Goal: Task Accomplishment & Management: Complete application form

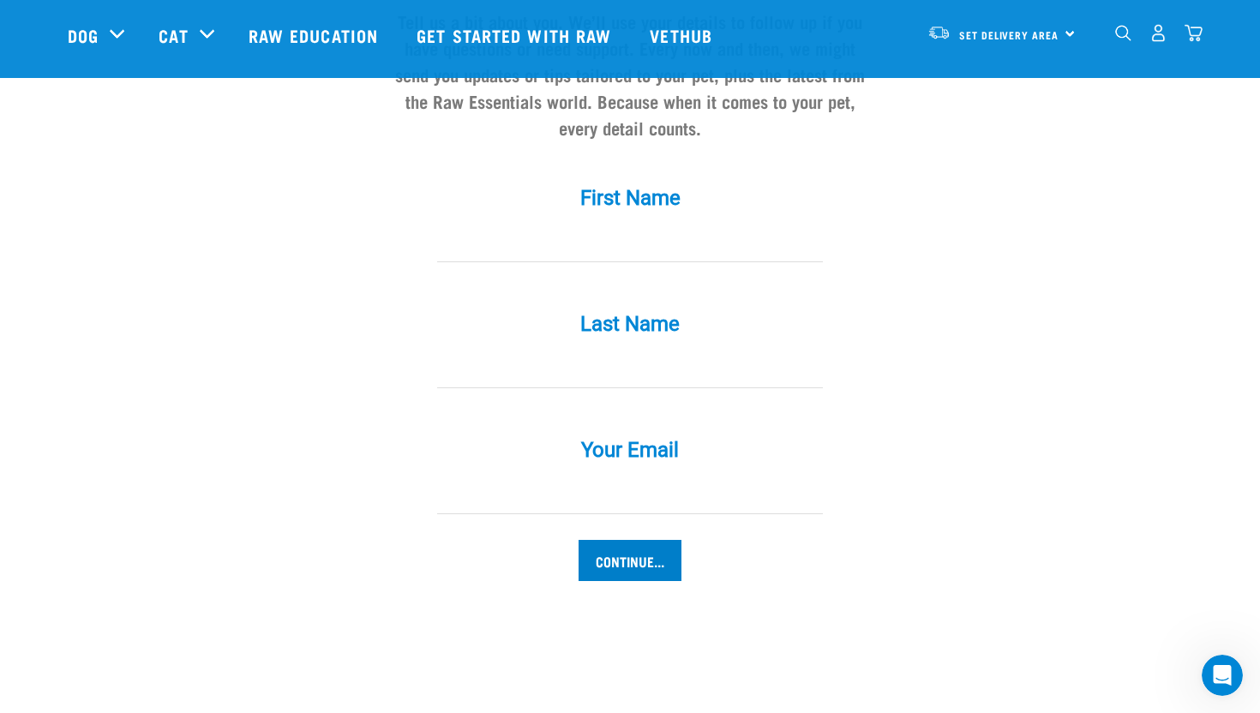
scroll to position [1610, 0]
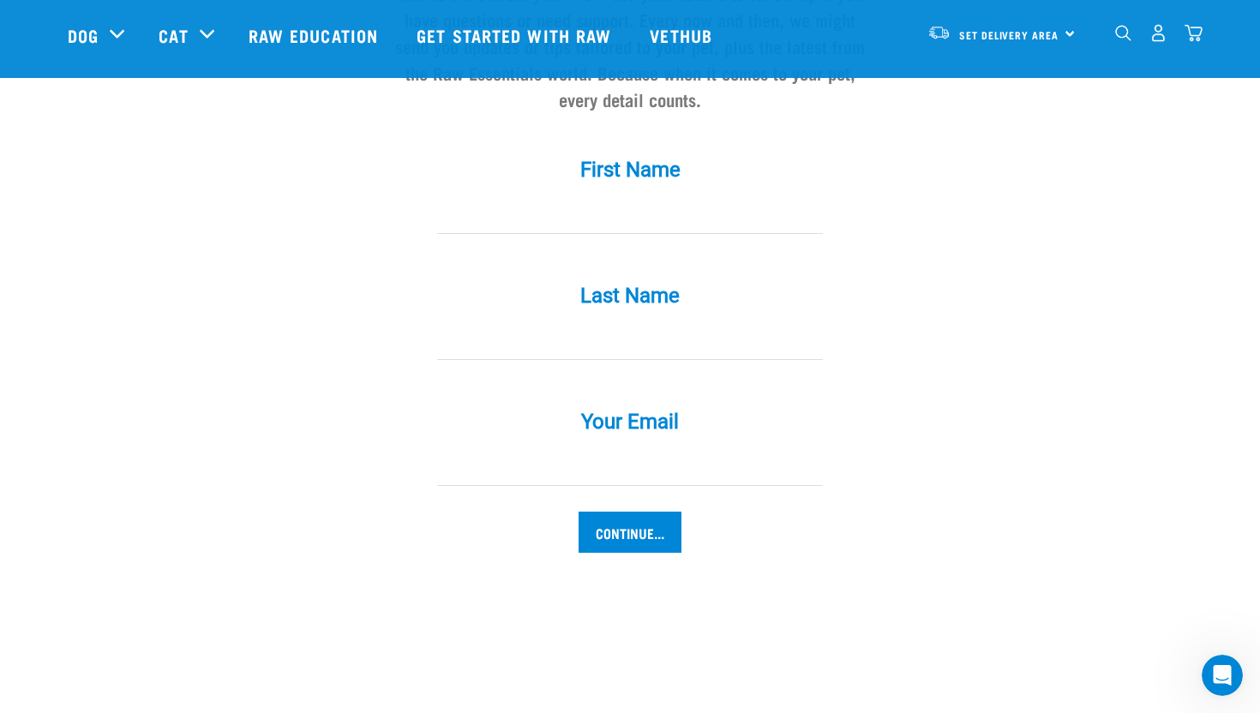
click at [643, 512] on input "Continue..." at bounding box center [630, 532] width 103 height 41
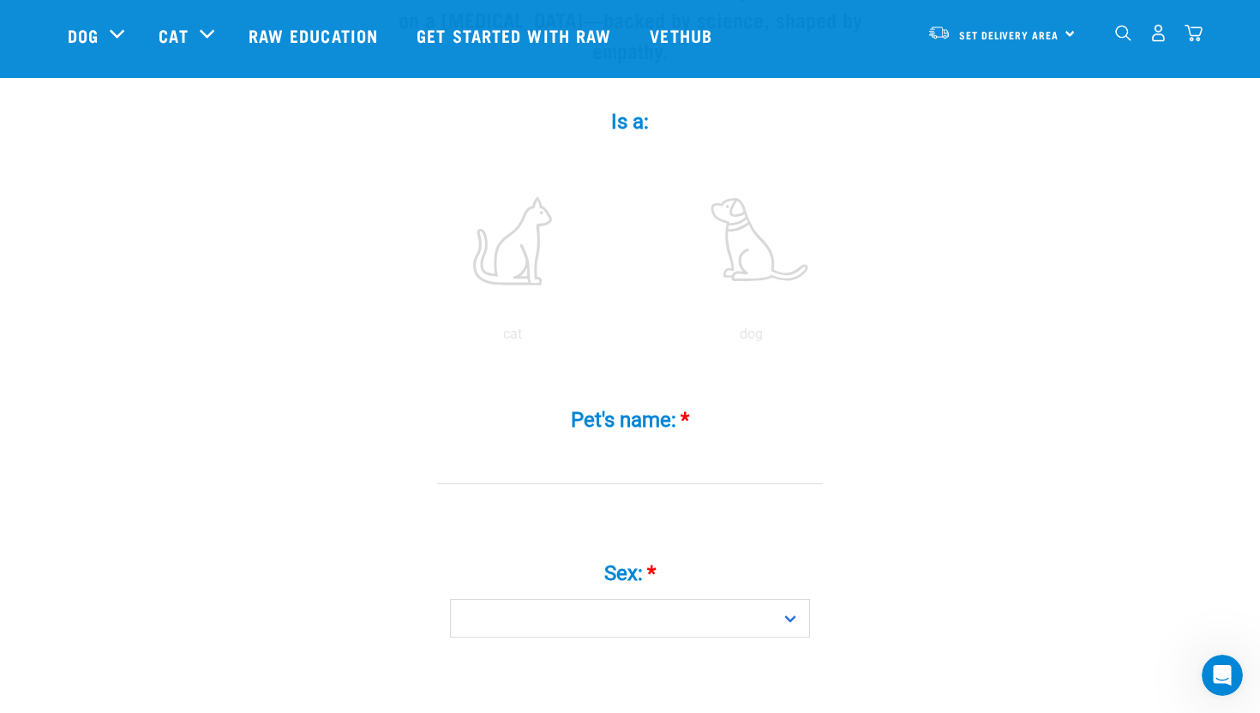
scroll to position [279, 0]
click at [654, 458] on input "Pet's name: *" at bounding box center [630, 477] width 386 height 39
type input "Baby"
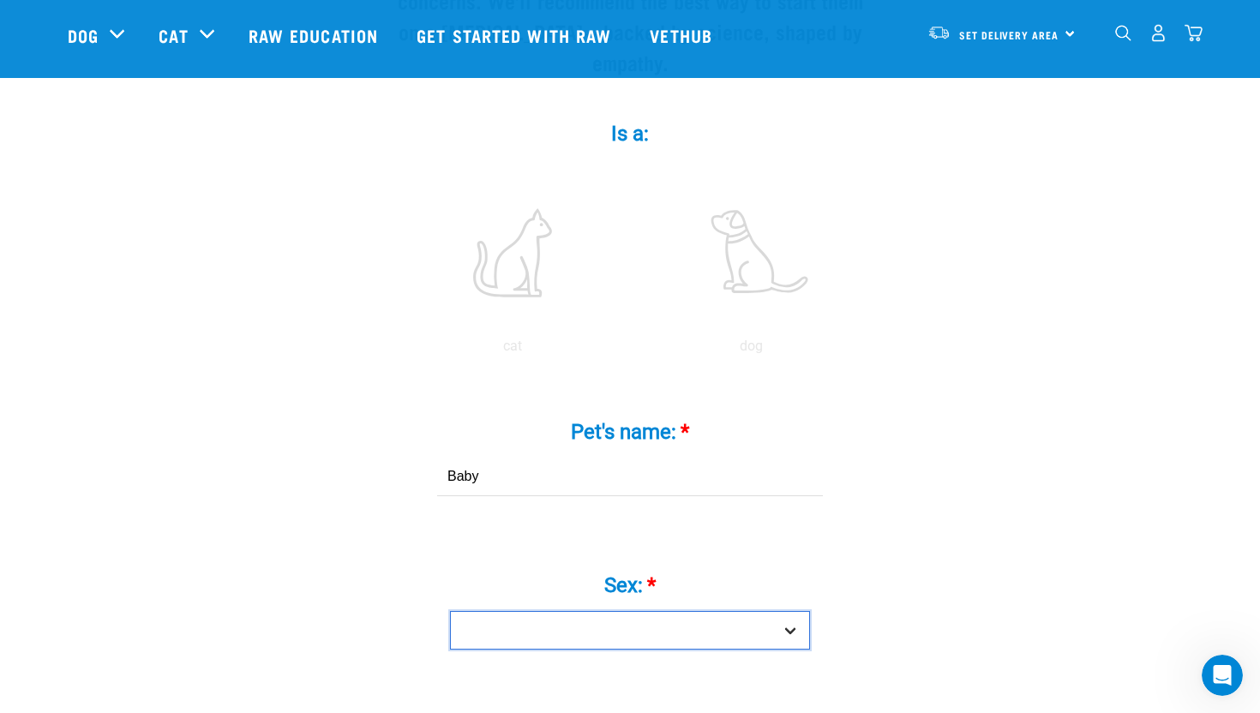
click at [693, 611] on select "Boy Girl" at bounding box center [630, 630] width 360 height 39
select select "boy"
click at [450, 611] on select "Boy Girl" at bounding box center [630, 630] width 360 height 39
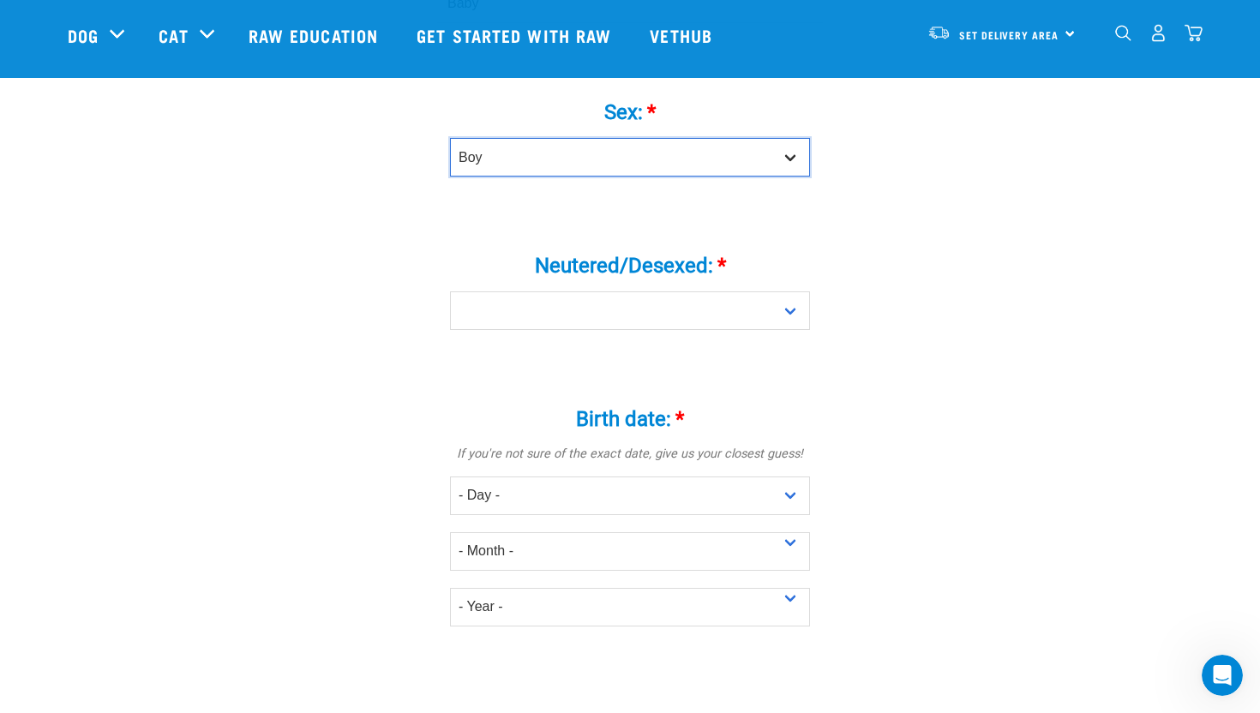
scroll to position [766, 0]
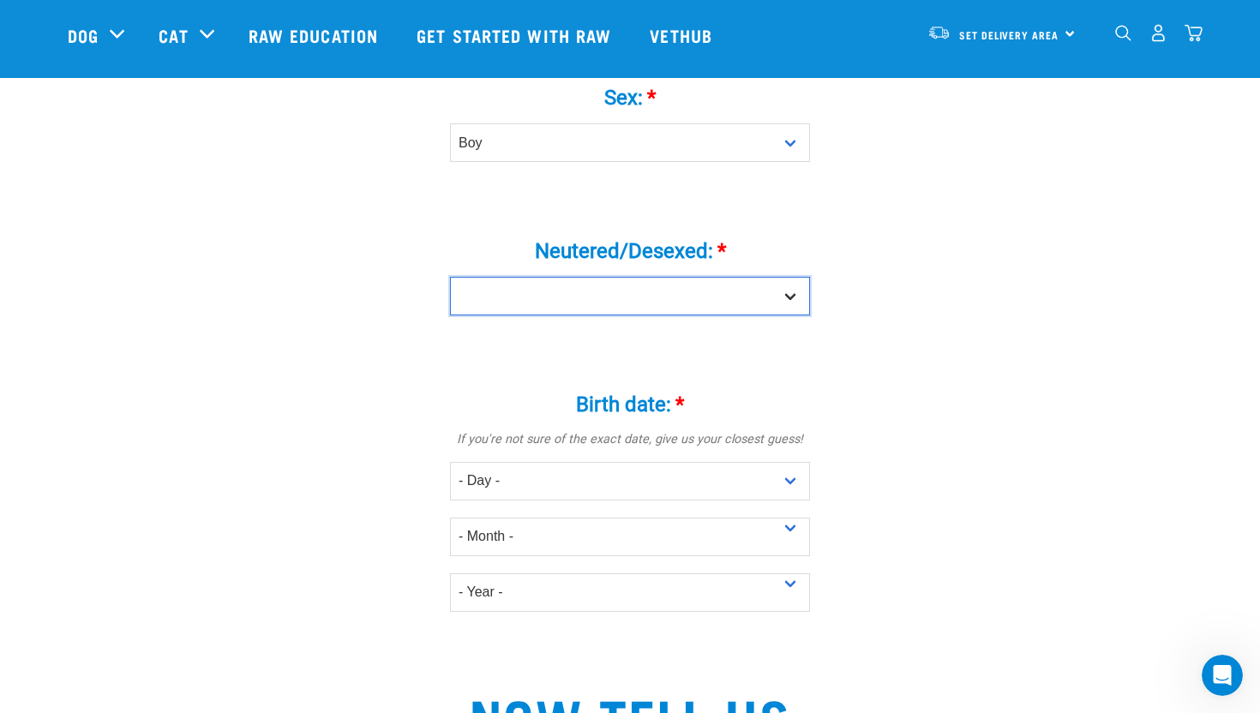
click at [696, 277] on select "Yes No" at bounding box center [630, 296] width 360 height 39
select select "no"
click at [450, 277] on select "Yes No" at bounding box center [630, 296] width 360 height 39
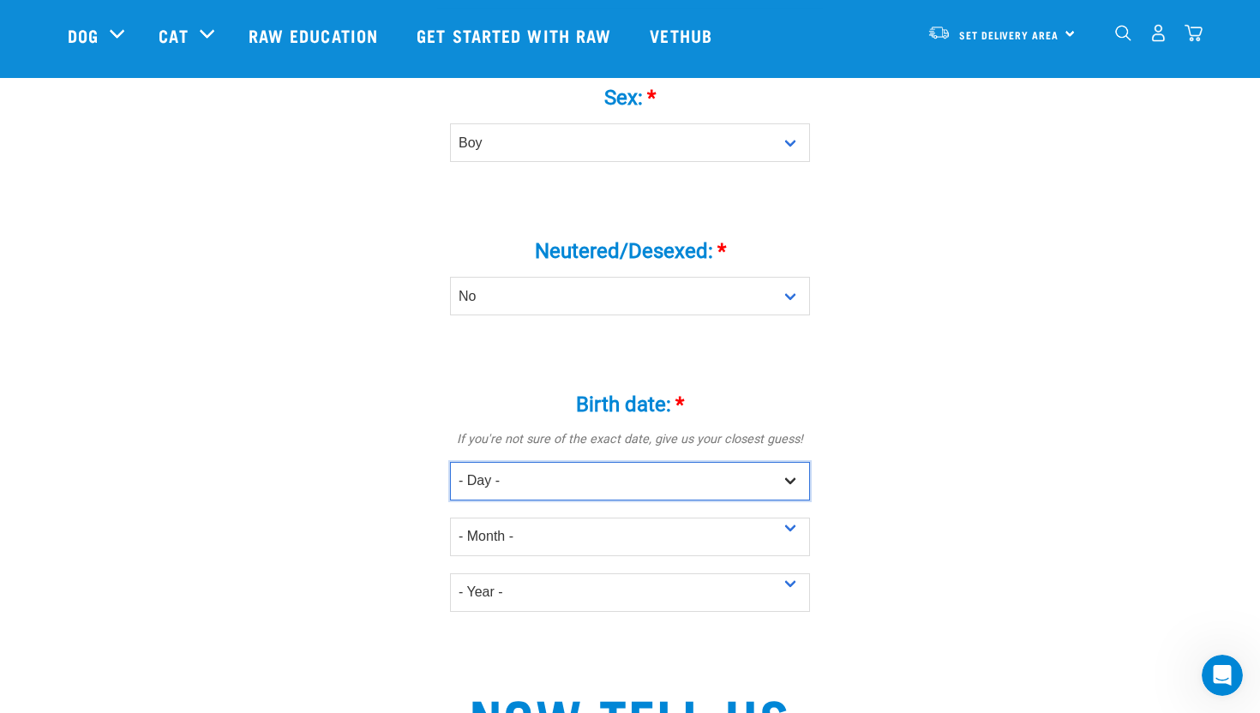
click at [711, 462] on select "- Day - 1 2 3 4 5 6 7 8 9 10 11 12 13 14 15 16 17 18 19 20 21 22 23 24 25 26 27" at bounding box center [630, 481] width 360 height 39
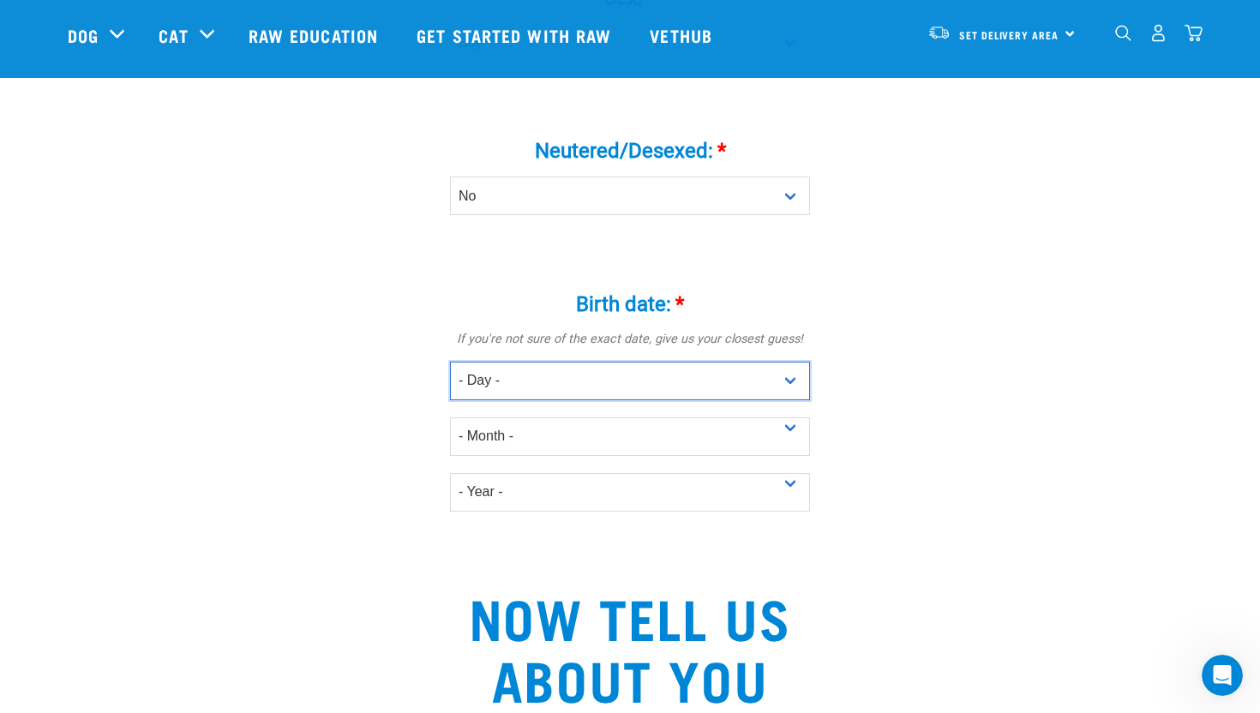
scroll to position [869, 0]
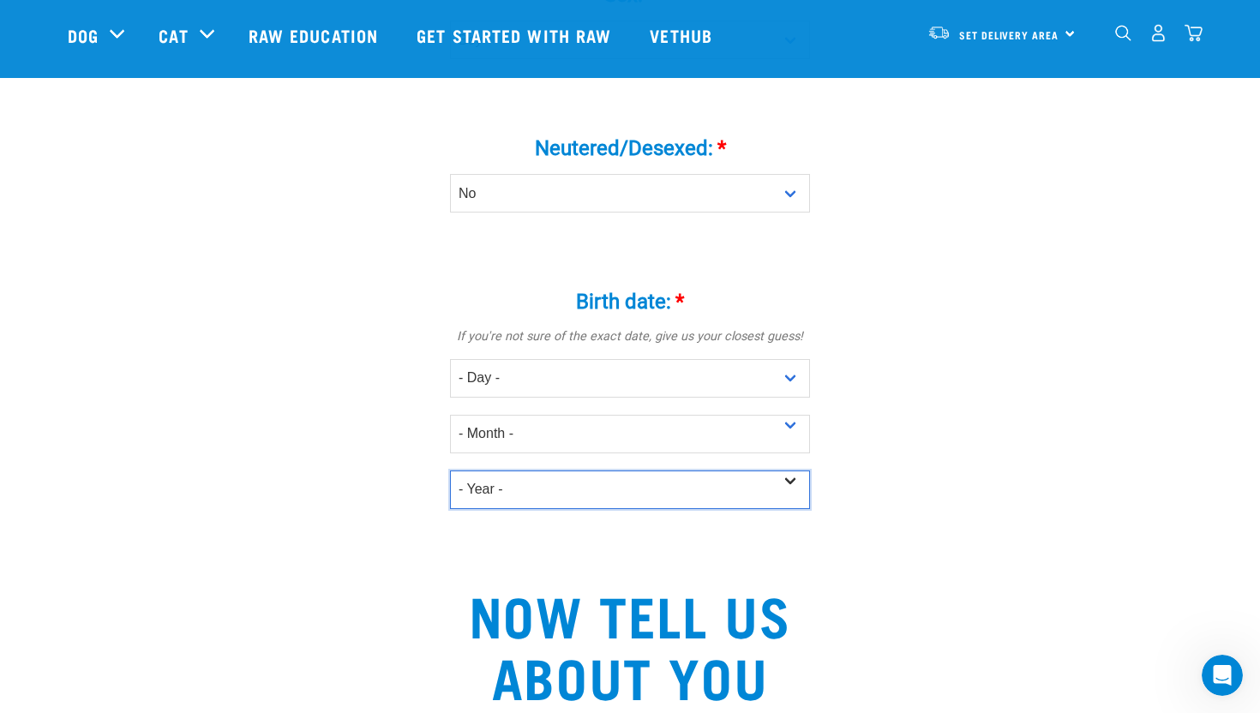
click at [770, 471] on select "- Year - 2025 2024 2023 2022 2021 2020 2019 2018 2017 2016 2015 2014 2013 2012" at bounding box center [630, 490] width 360 height 39
select select "2024"
click at [450, 471] on select "- Year - 2025 2024 2023 2022 2021 2020 2019 2018 2017 2016 2015 2014 2013 2012" at bounding box center [630, 490] width 360 height 39
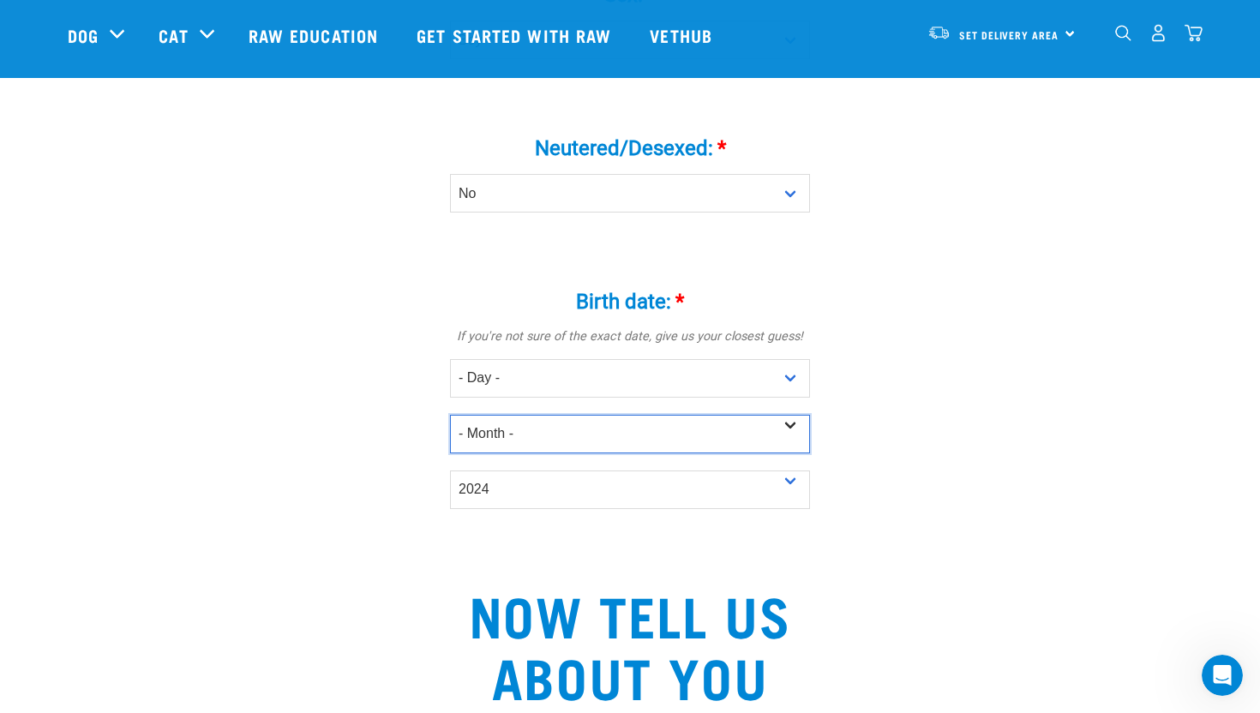
click at [790, 415] on select "- Month - January February March April May June July August September October N…" at bounding box center [630, 434] width 360 height 39
select select "July"
click at [450, 415] on select "- Month - January February March April May June July August September October N…" at bounding box center [630, 434] width 360 height 39
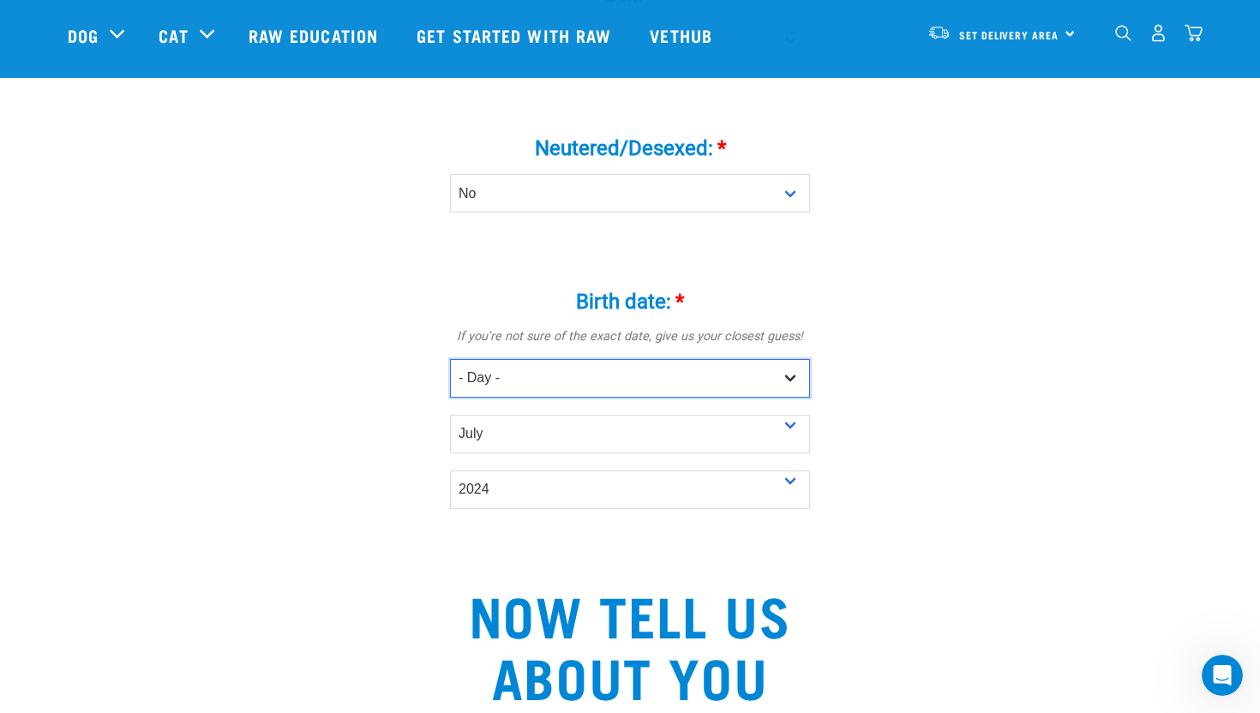
click at [794, 359] on select "- Day - 1 2 3 4 5 6 7 8 9 10 11 12 13 14 15 16 17 18 19 20 21 22 23 24 25 26 27" at bounding box center [630, 378] width 360 height 39
select select "1"
click at [450, 359] on select "- Day - 1 2 3 4 5 6 7 8 9 10 11 12 13 14 15 16 17 18 19 20 21 22 23 24 25 26 27" at bounding box center [630, 378] width 360 height 39
click at [884, 387] on div "Birth date: * If you're not sure of the exact date, give us your closest guess!…" at bounding box center [630, 387] width 514 height 243
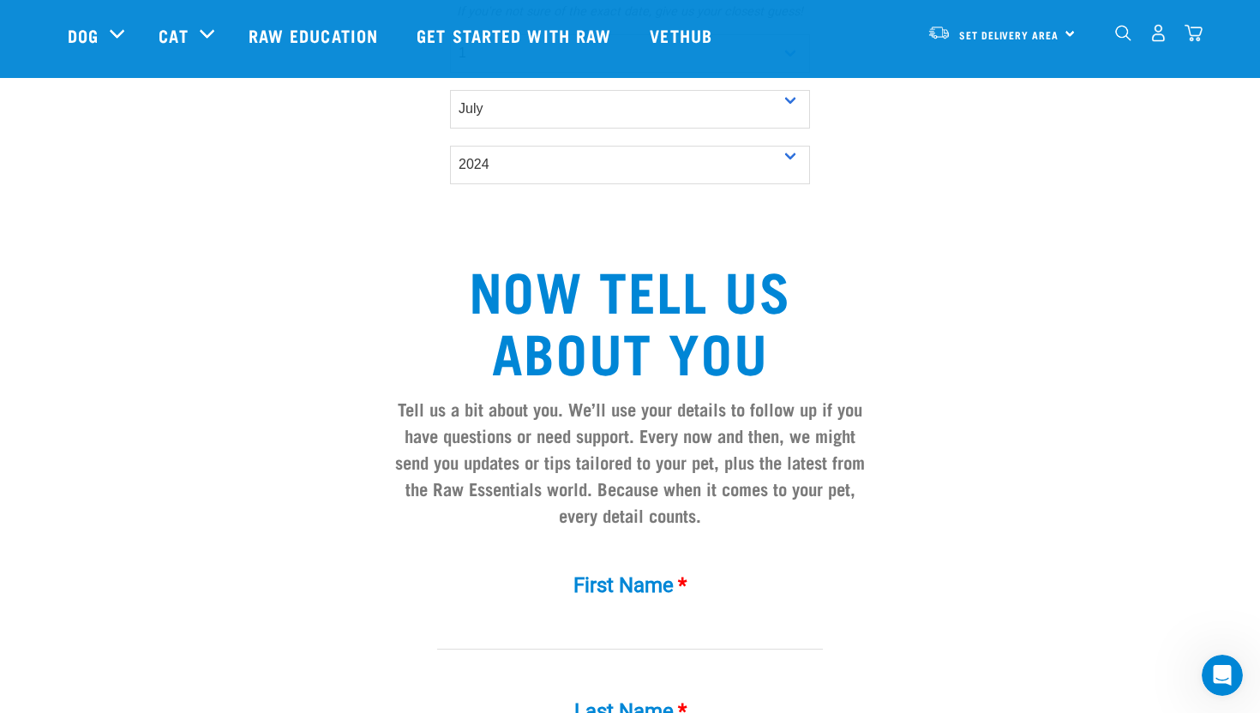
scroll to position [1318, 0]
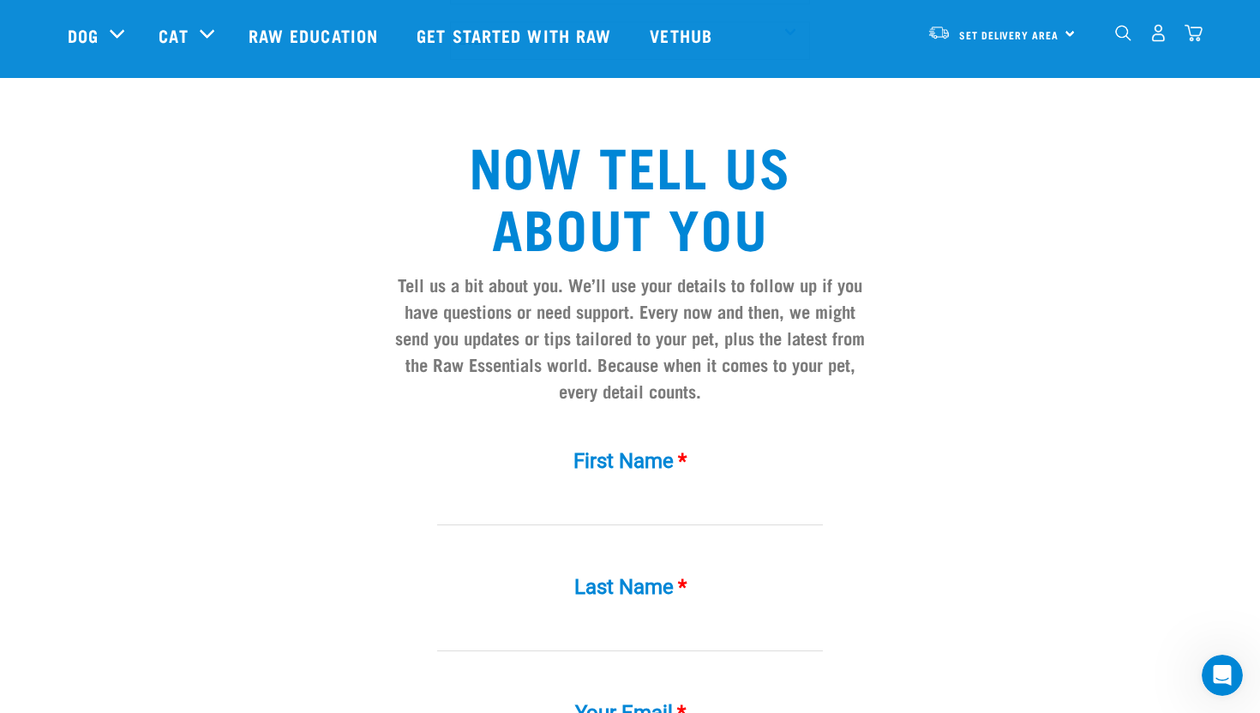
click at [672, 487] on input "First Name *" at bounding box center [630, 506] width 386 height 39
type input "Eph"
click at [627, 613] on input "Last Name *" at bounding box center [630, 632] width 386 height 39
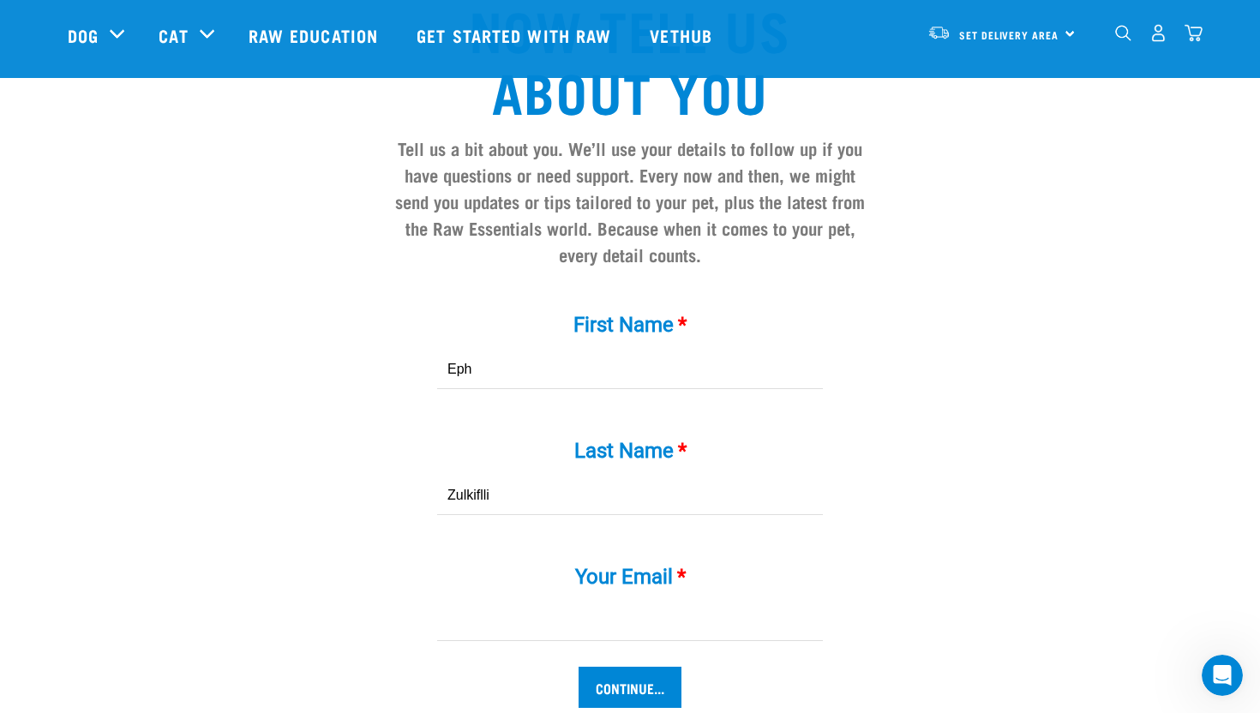
scroll to position [1459, 0]
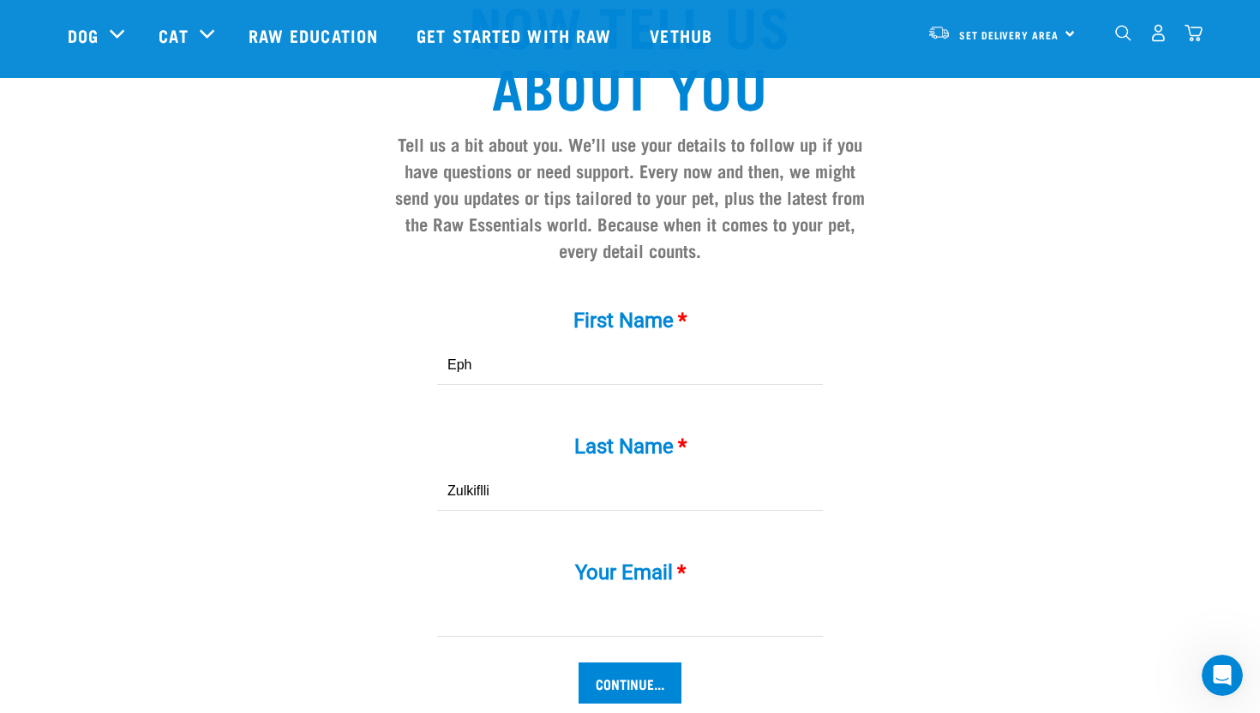
type input "Zulkiflli"
click at [654, 598] on input "Your Email *" at bounding box center [630, 617] width 386 height 39
type input "A"
type input "afiffazulkiflli@ya"
type input "[EMAIL_ADDRESS][DOMAIN_NAME]"
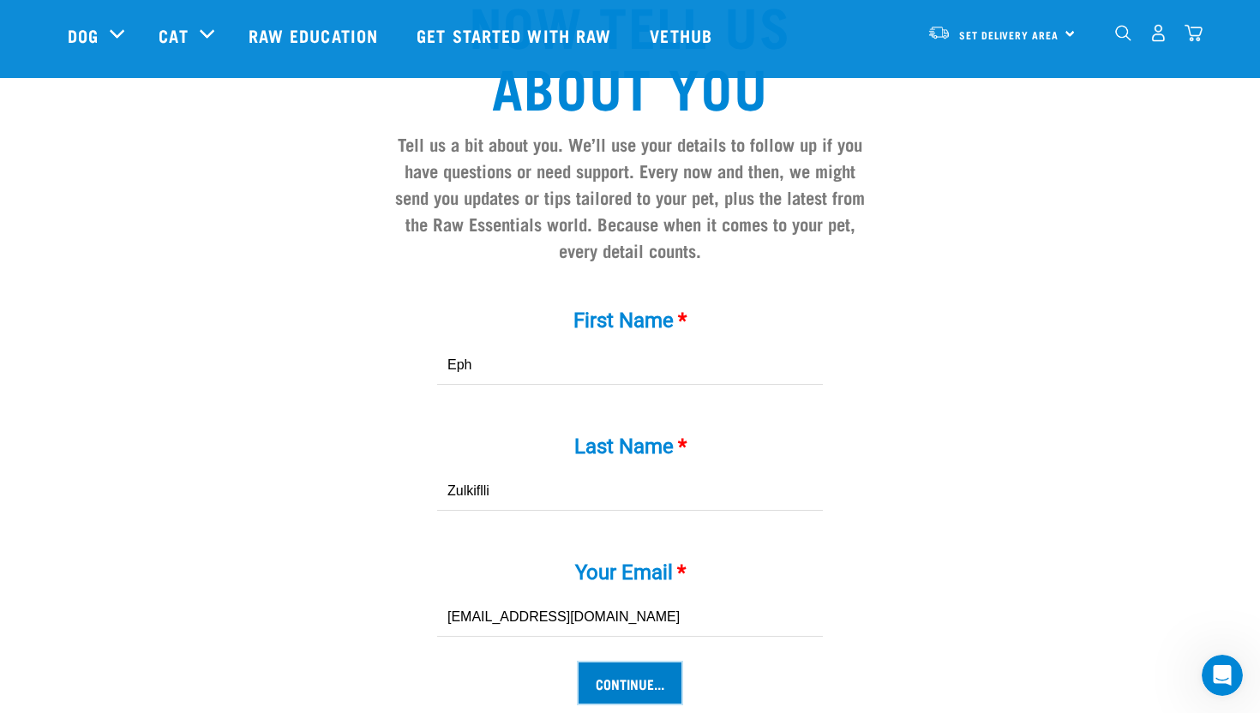
click at [667, 663] on input "Continue..." at bounding box center [630, 683] width 103 height 41
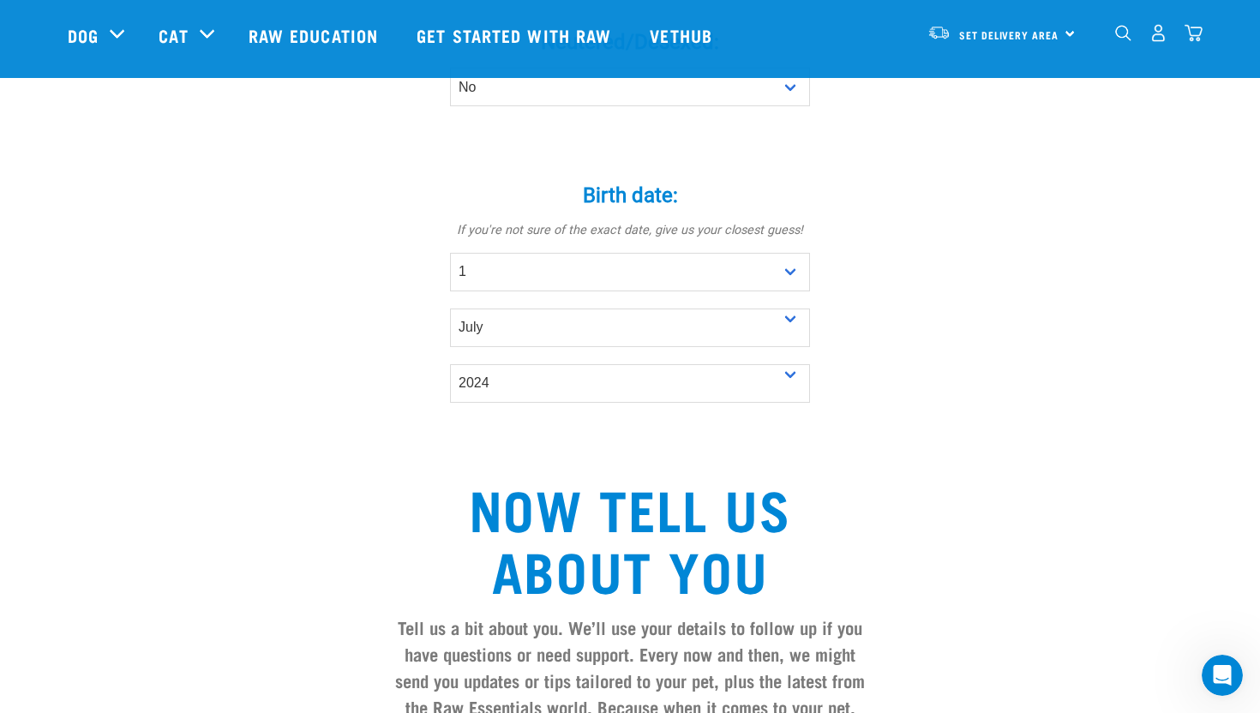
scroll to position [1033, 0]
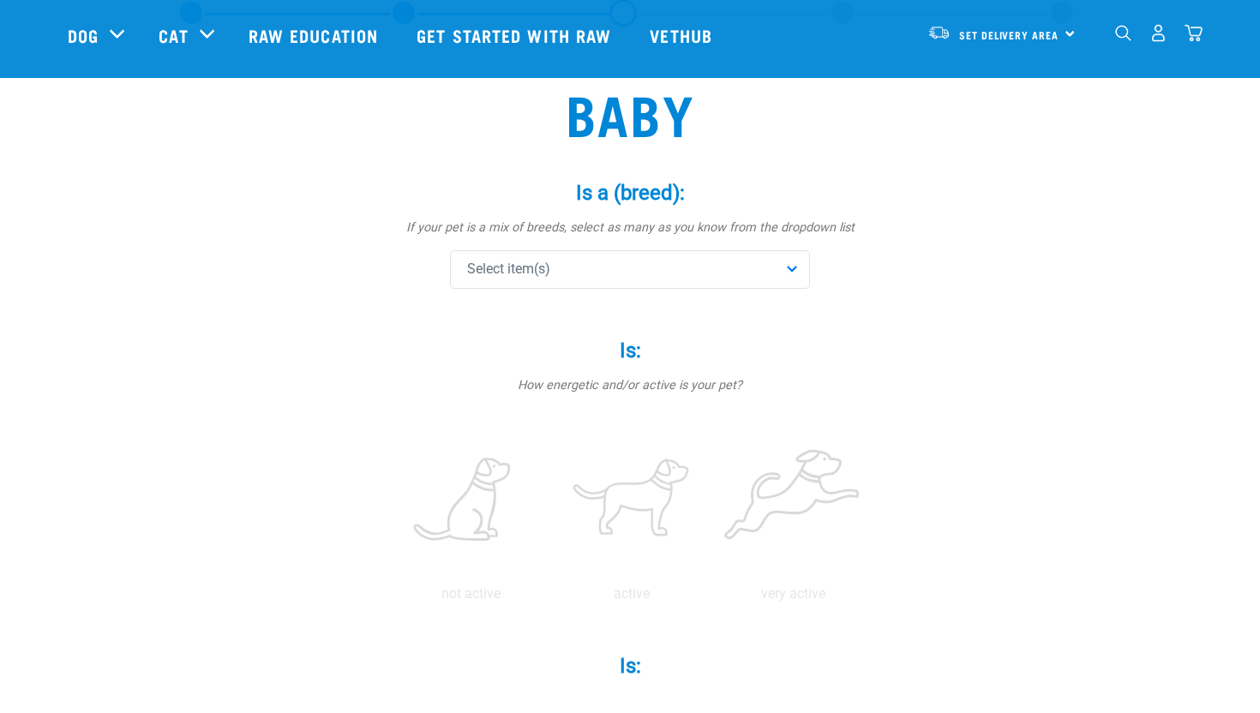
scroll to position [92, 0]
click at [736, 259] on div "Select item(s)" at bounding box center [630, 268] width 360 height 39
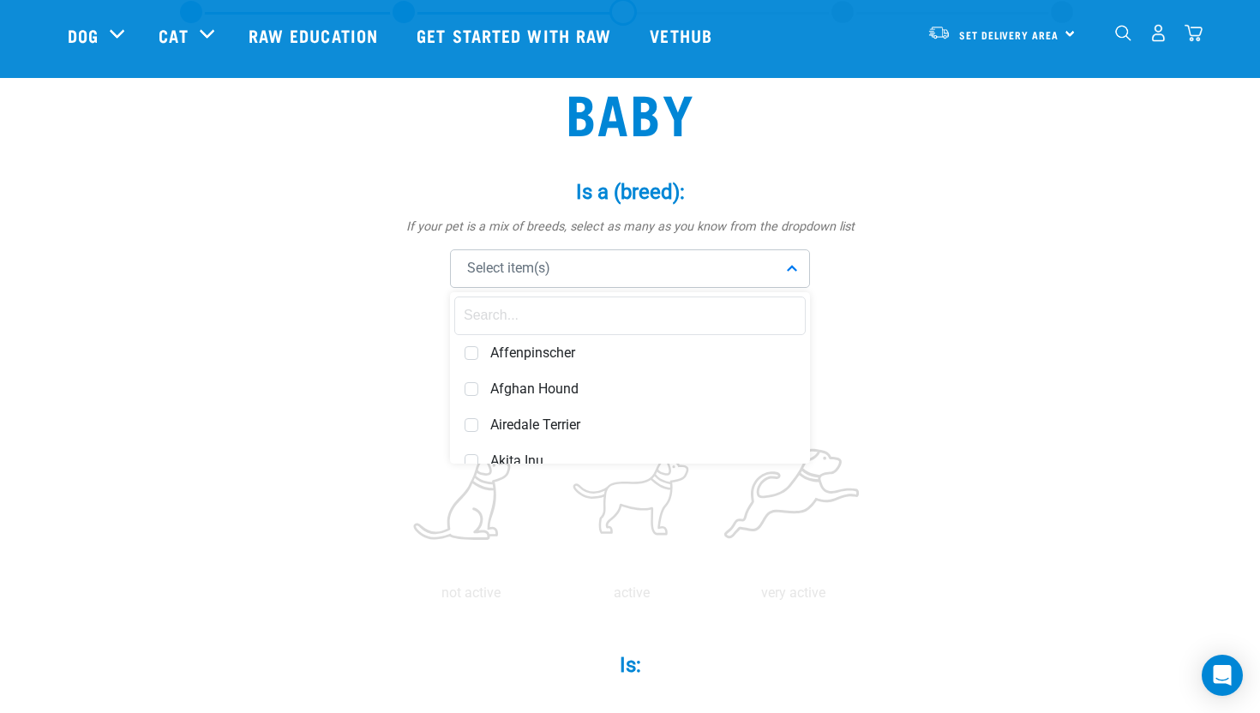
click at [679, 320] on input "text" at bounding box center [629, 316] width 351 height 39
type input "c"
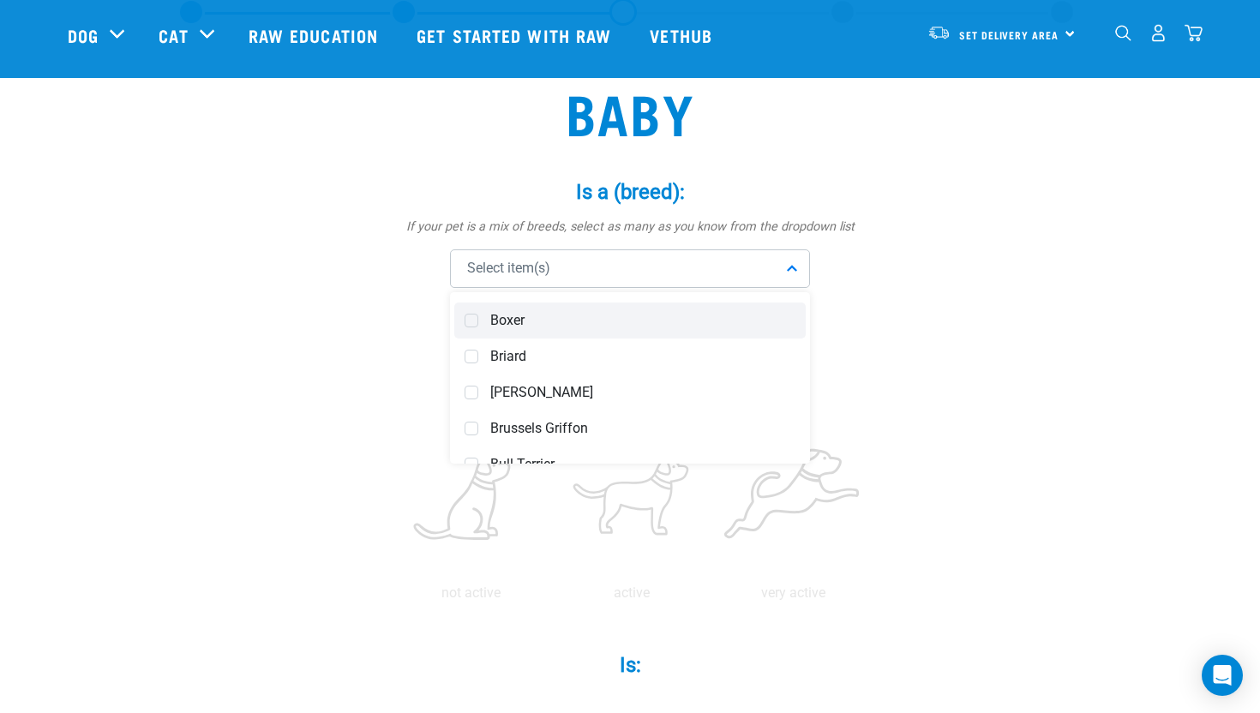
scroll to position [1477, 0]
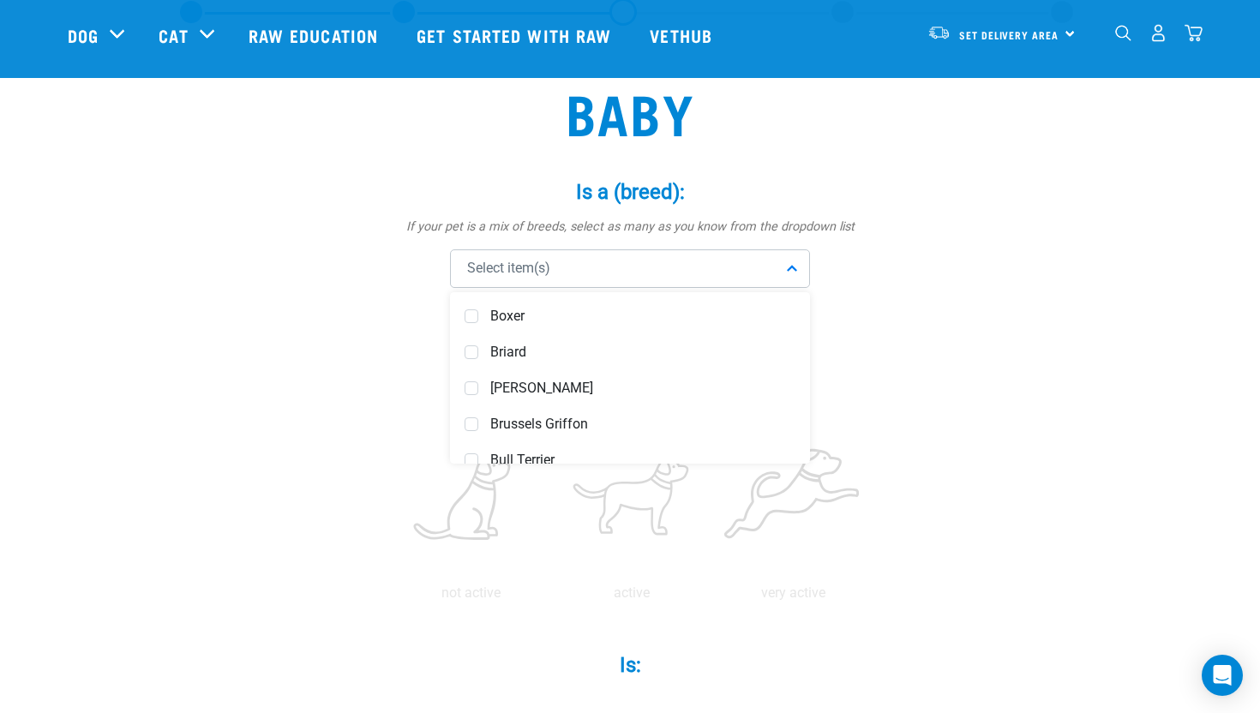
click at [590, 261] on div "Select item(s)" at bounding box center [630, 268] width 360 height 39
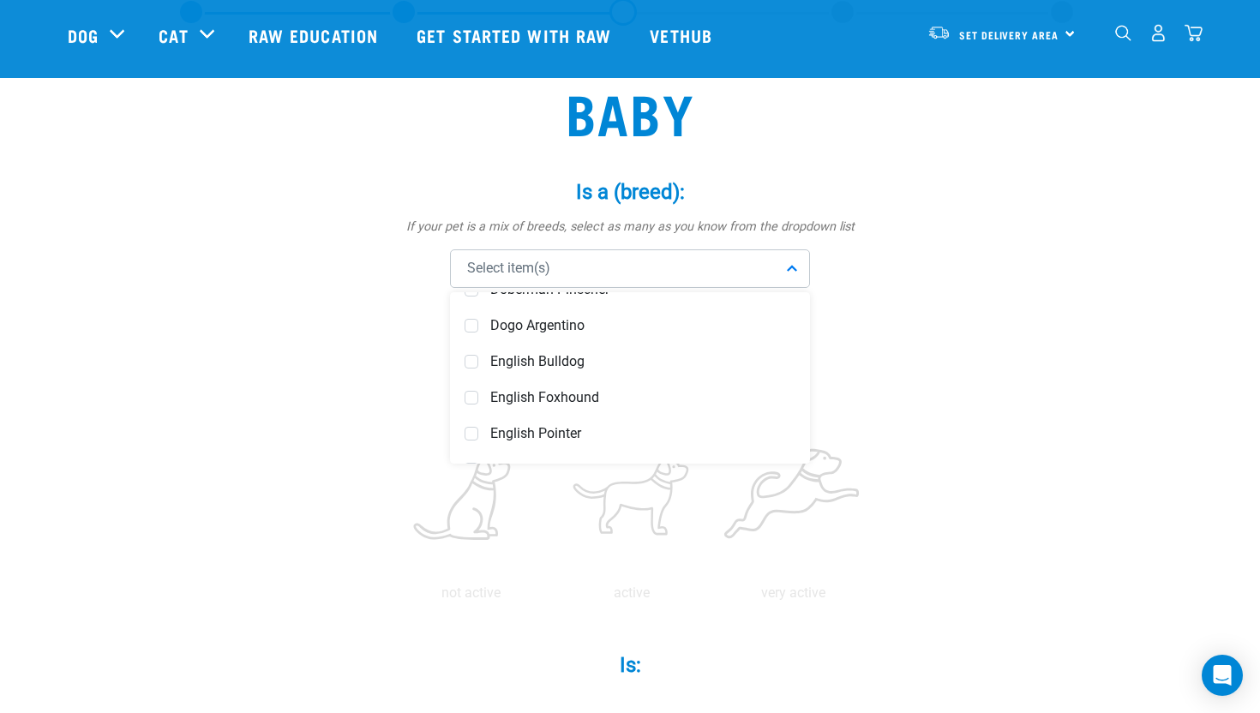
scroll to position [2574, 0]
click at [862, 254] on div "Select item(s) Affenpinscher Afghan Hound Airedale Terrier Akita Inu Alaskan Ma…" at bounding box center [630, 268] width 514 height 39
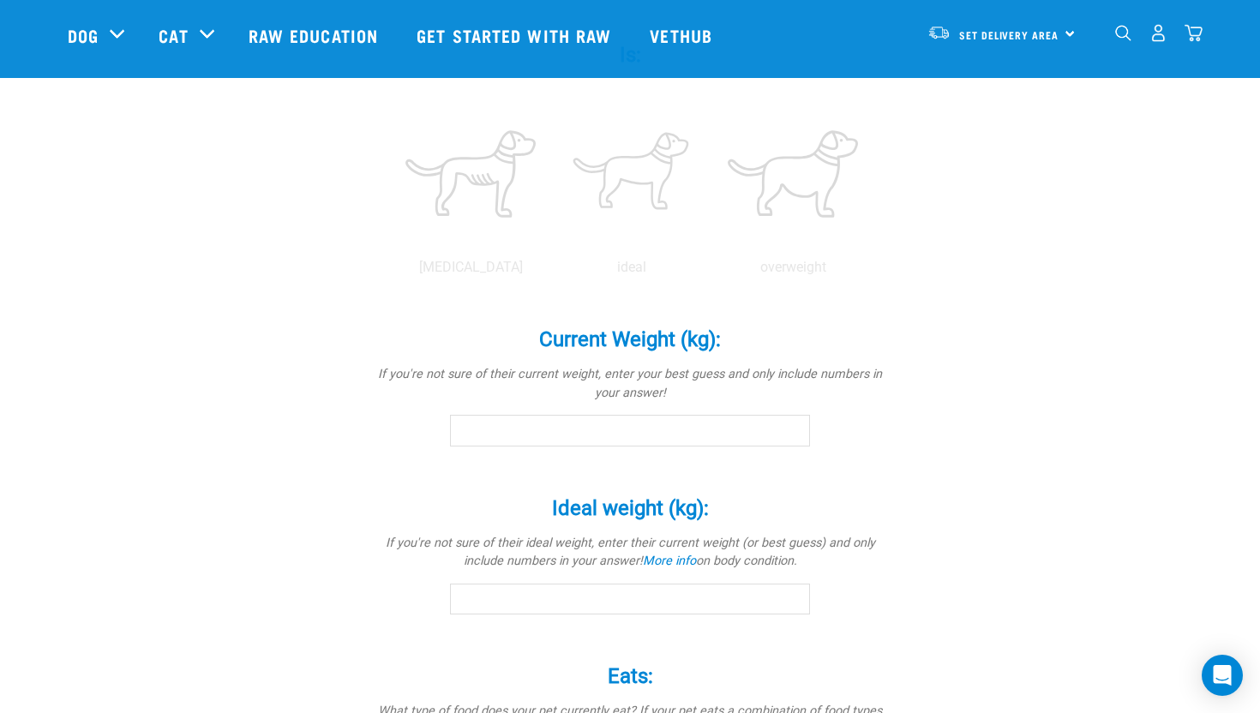
scroll to position [579, 0]
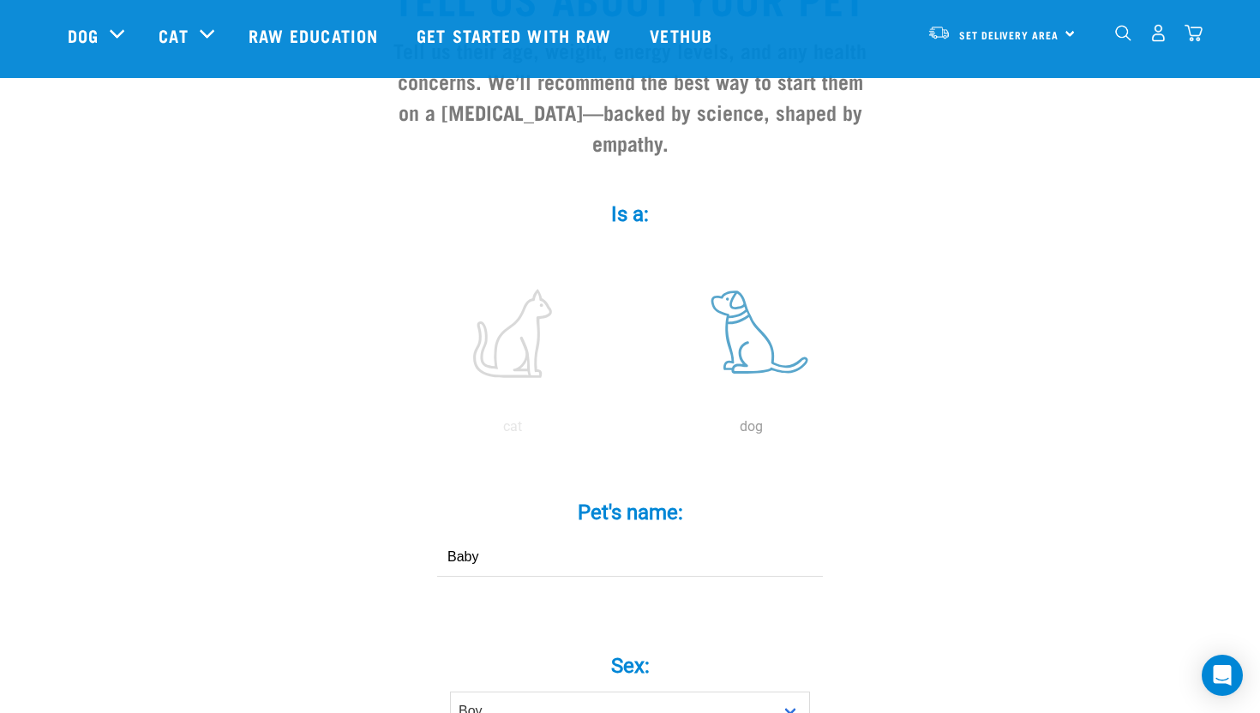
scroll to position [141, 0]
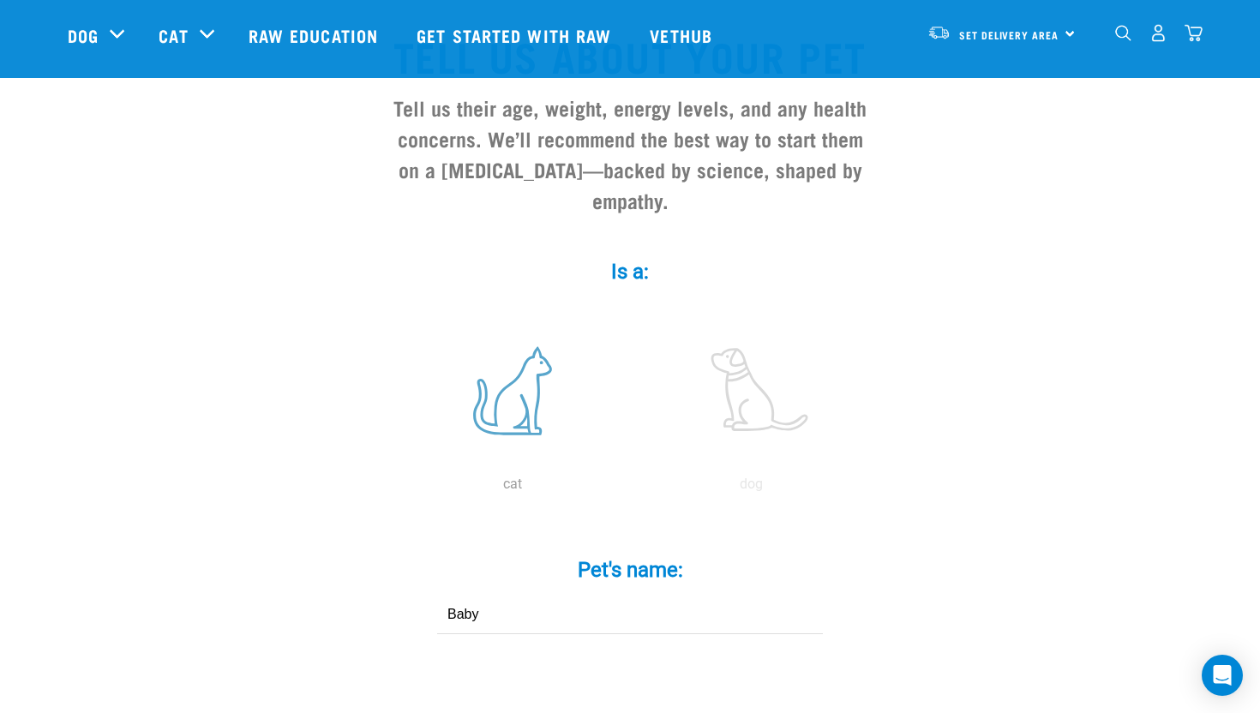
click at [503, 347] on label at bounding box center [512, 391] width 231 height 146
click at [393, 489] on input "radio" at bounding box center [393, 489] width 0 height 0
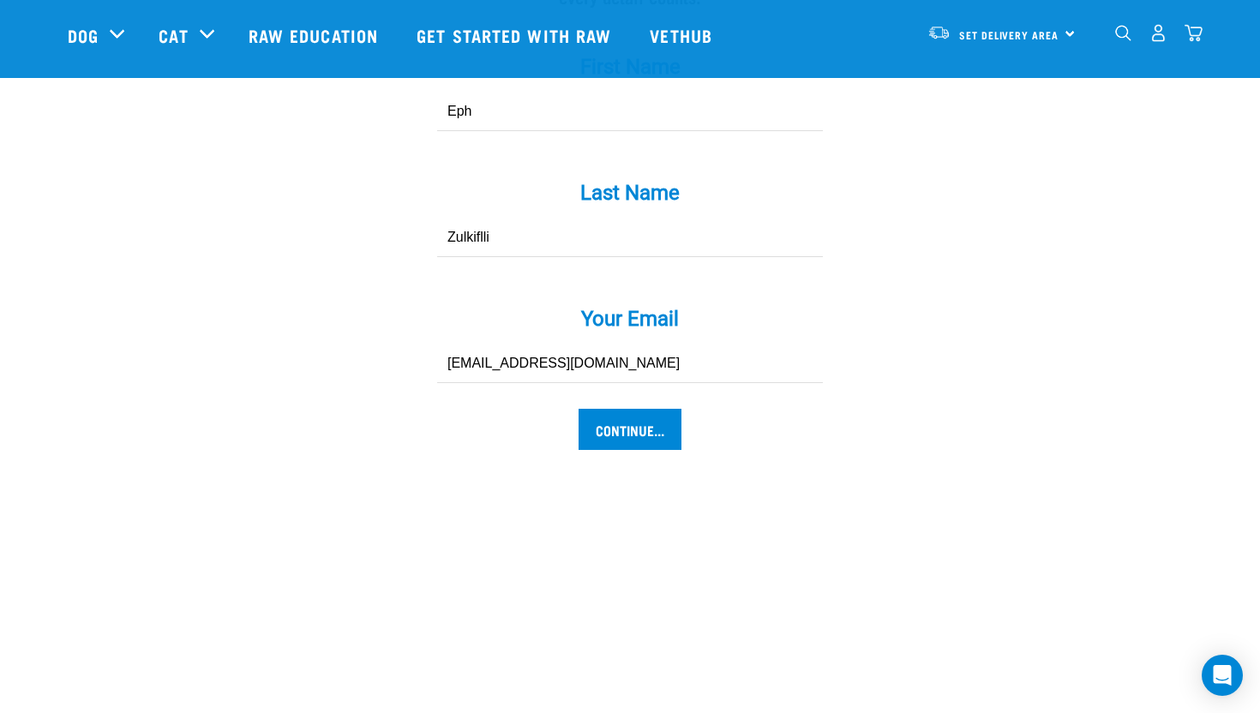
scroll to position [1741, 0]
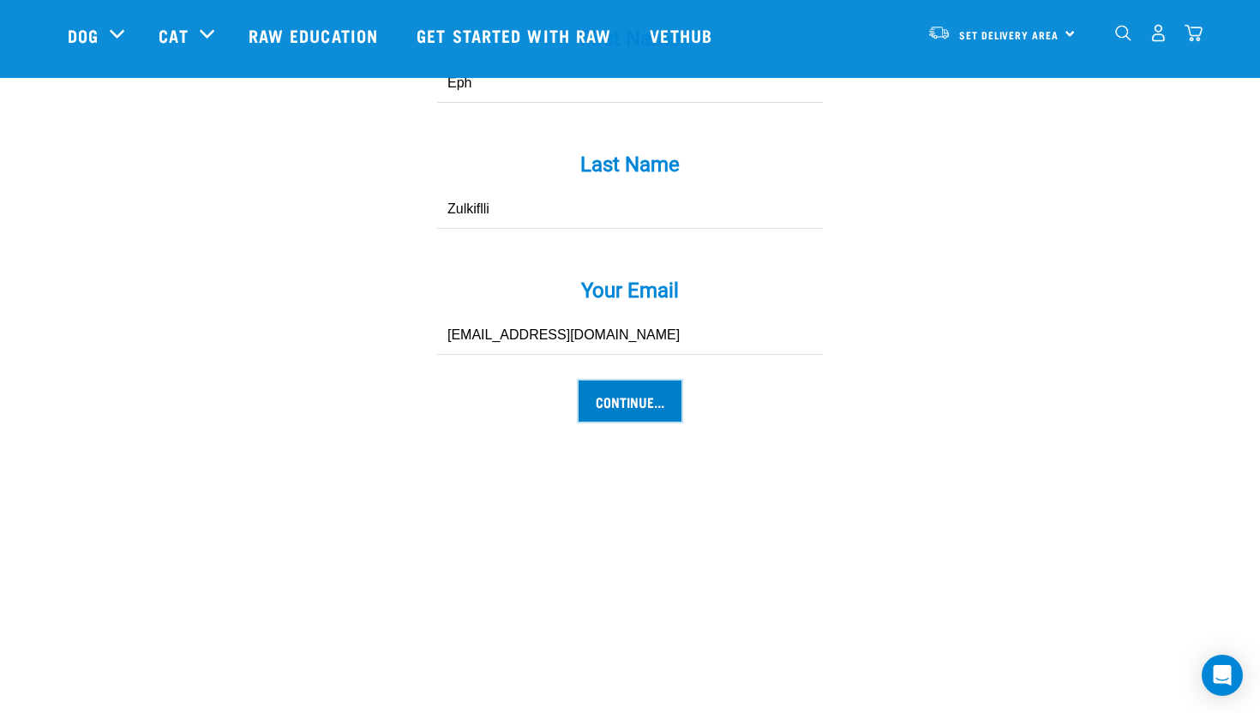
click at [643, 381] on input "Continue..." at bounding box center [630, 401] width 103 height 41
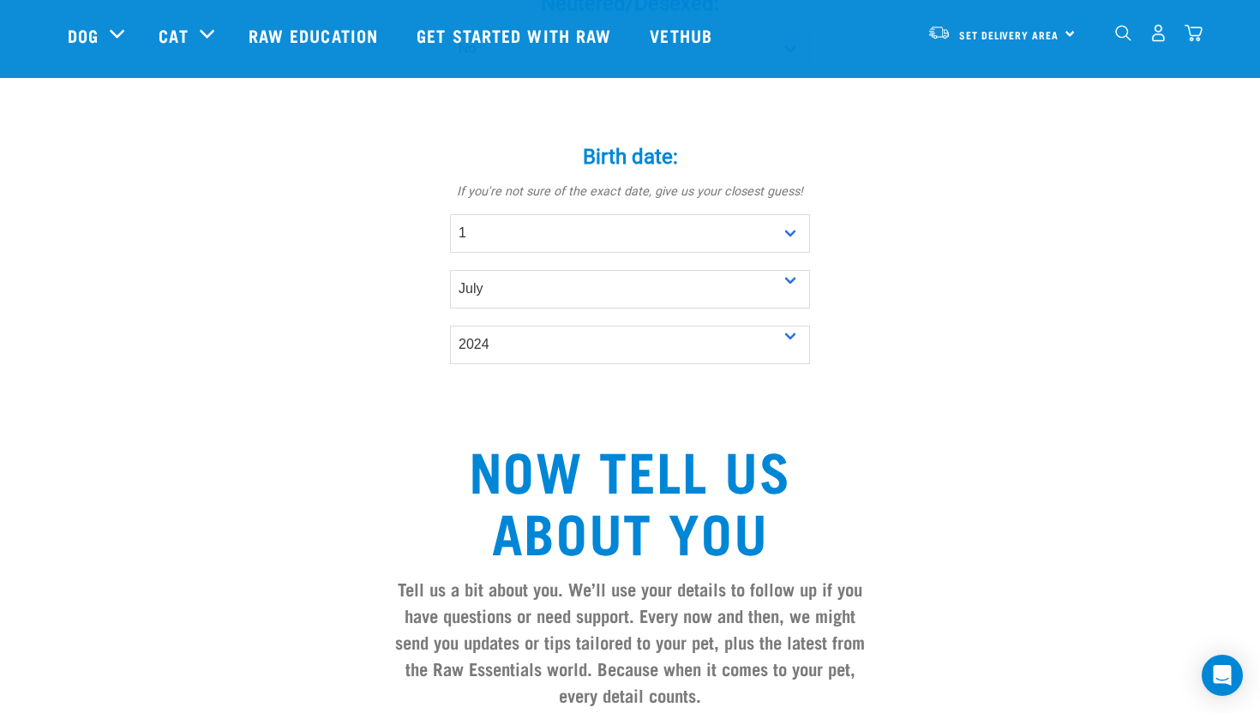
scroll to position [1009, 0]
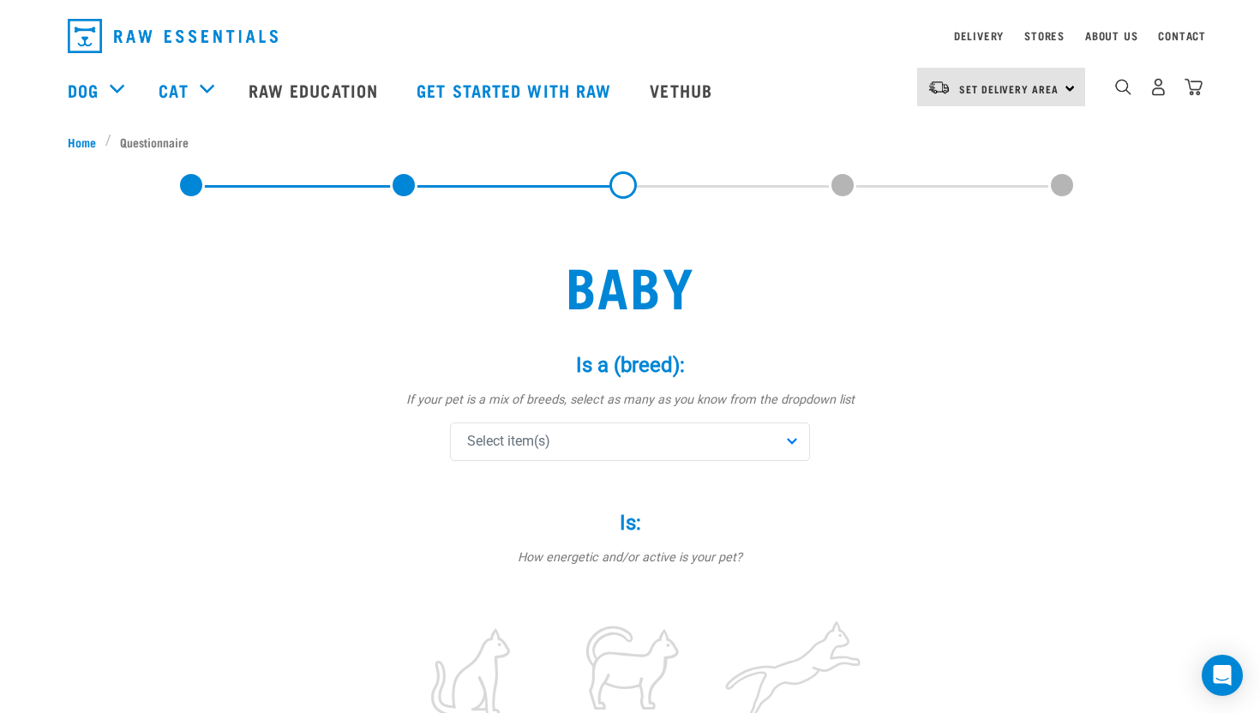
scroll to position [65, 0]
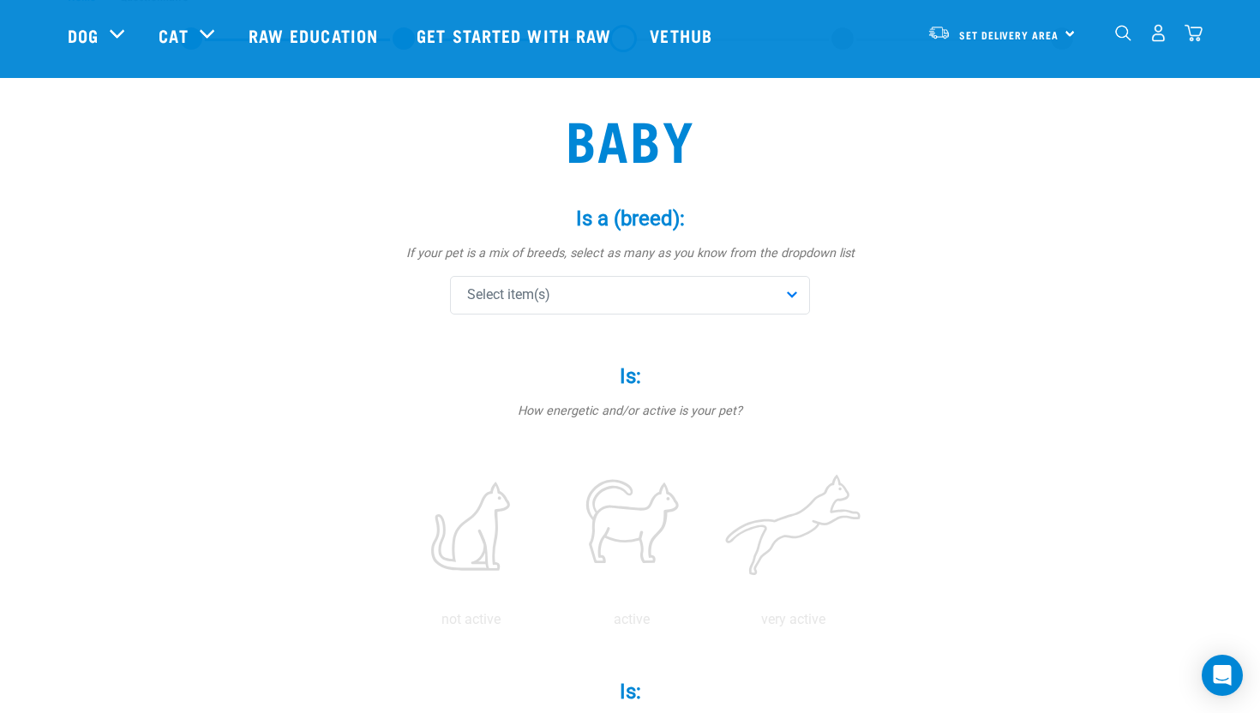
click at [723, 295] on div "Select item(s)" at bounding box center [630, 295] width 360 height 39
click at [708, 340] on input "text" at bounding box center [629, 342] width 351 height 39
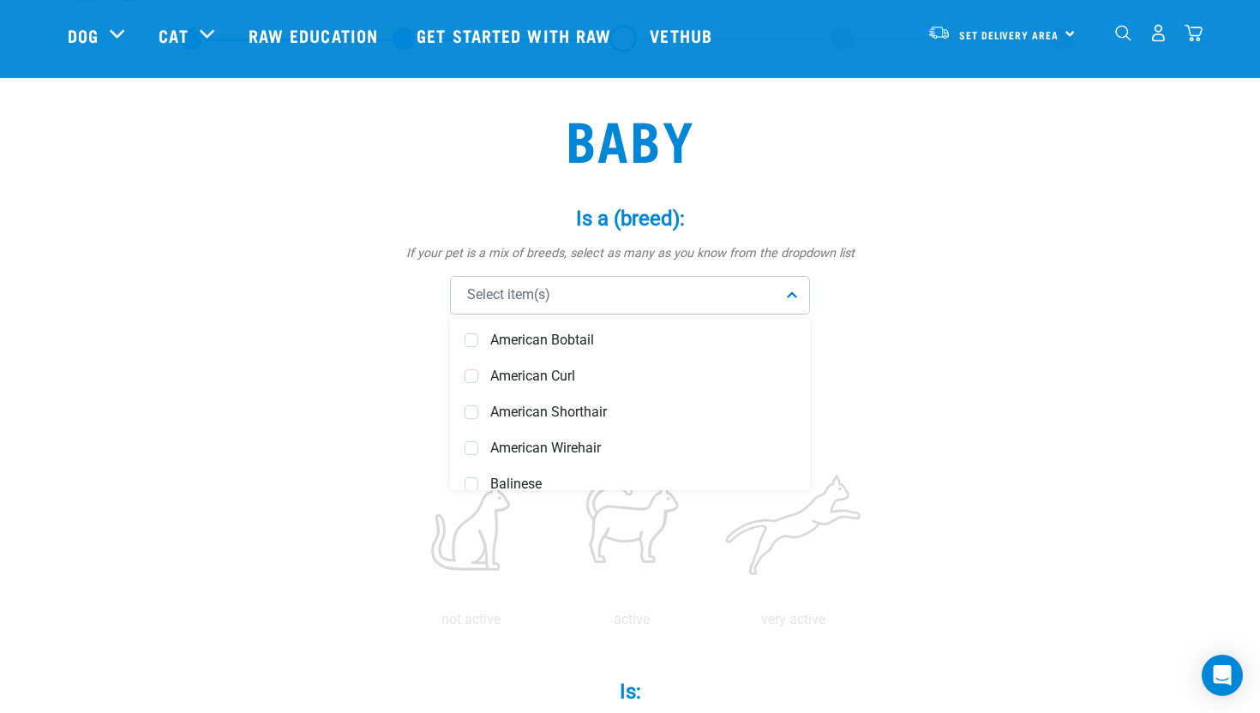
scroll to position [87, 0]
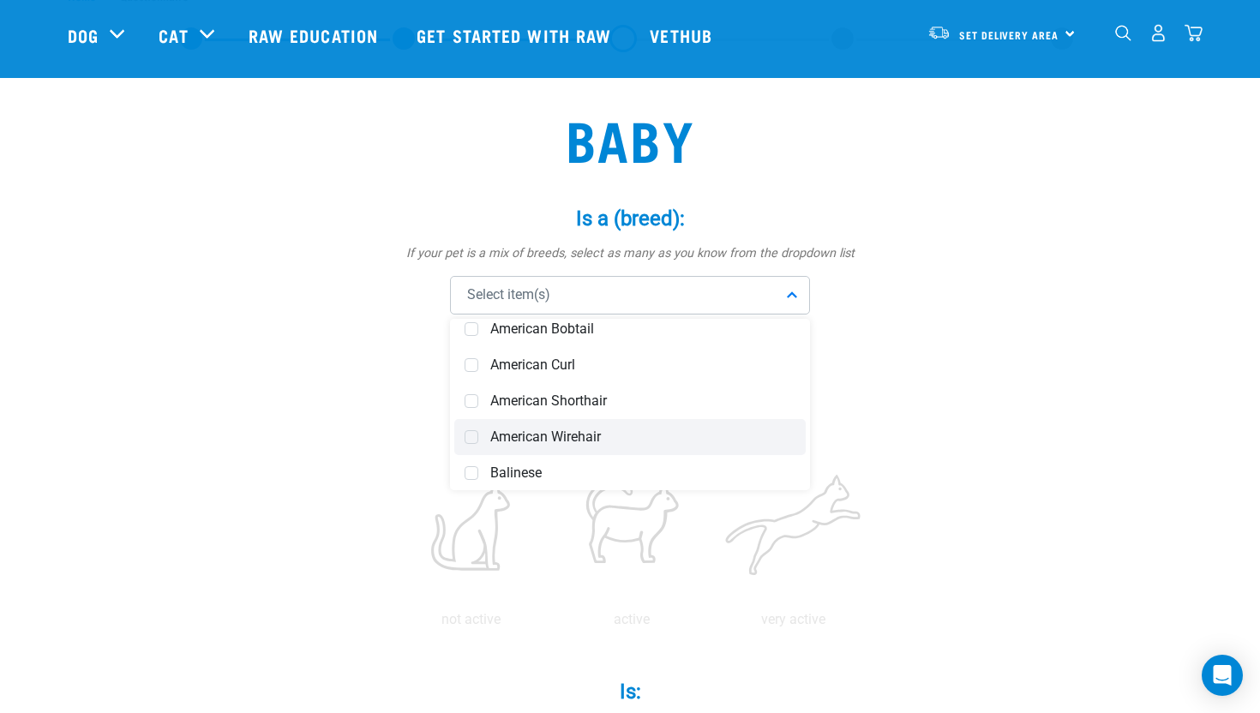
click at [634, 437] on span "American Wirehair" at bounding box center [642, 437] width 305 height 17
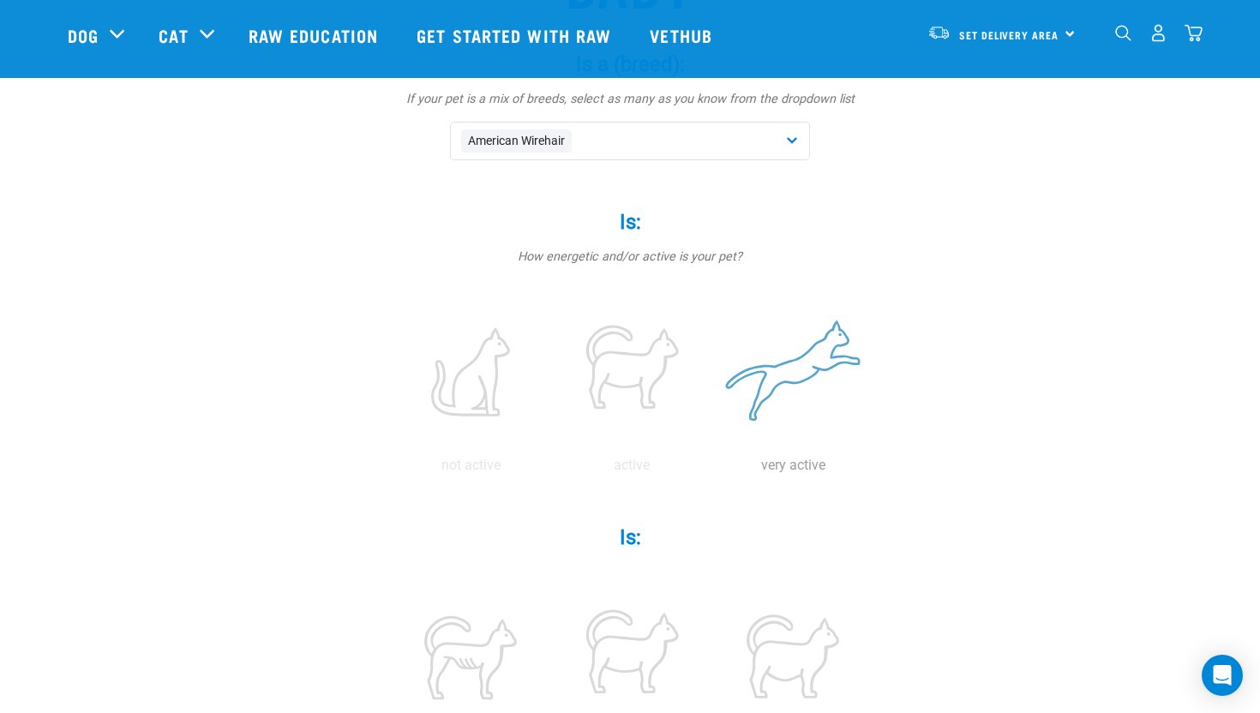
scroll to position [220, 0]
click at [777, 362] on label at bounding box center [793, 371] width 154 height 146
click at [712, 469] on input "radio" at bounding box center [712, 469] width 0 height 0
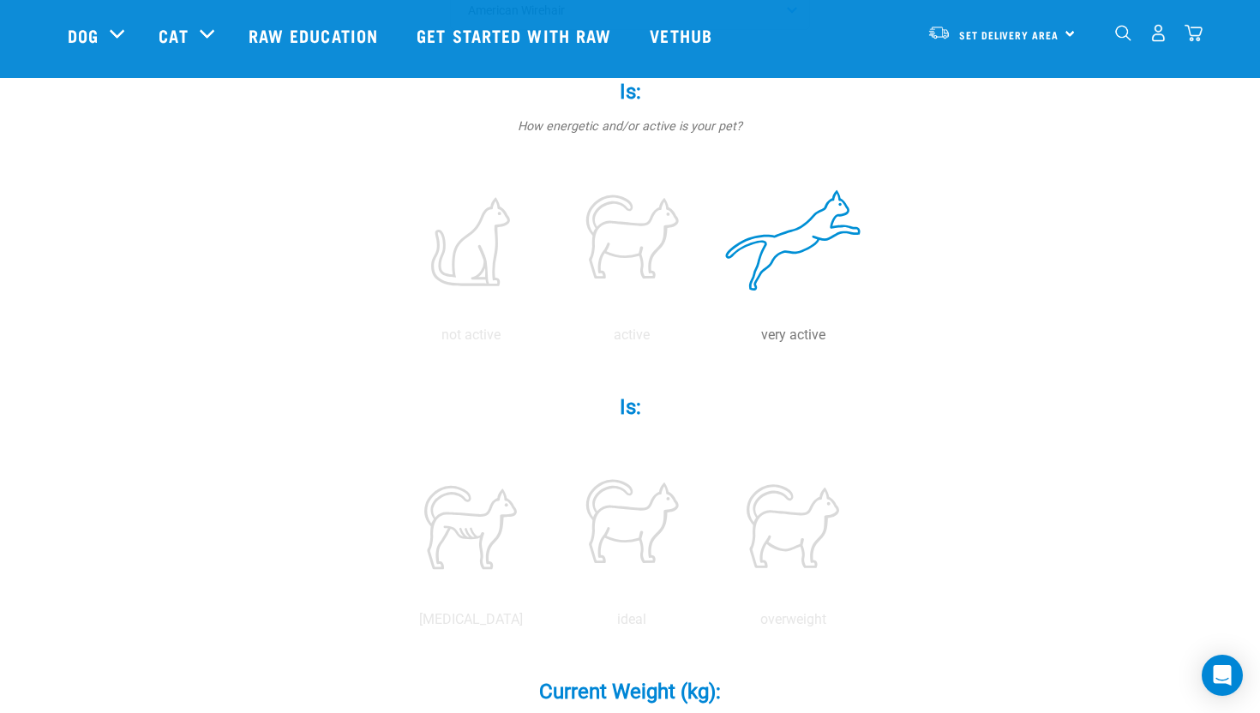
scroll to position [352, 0]
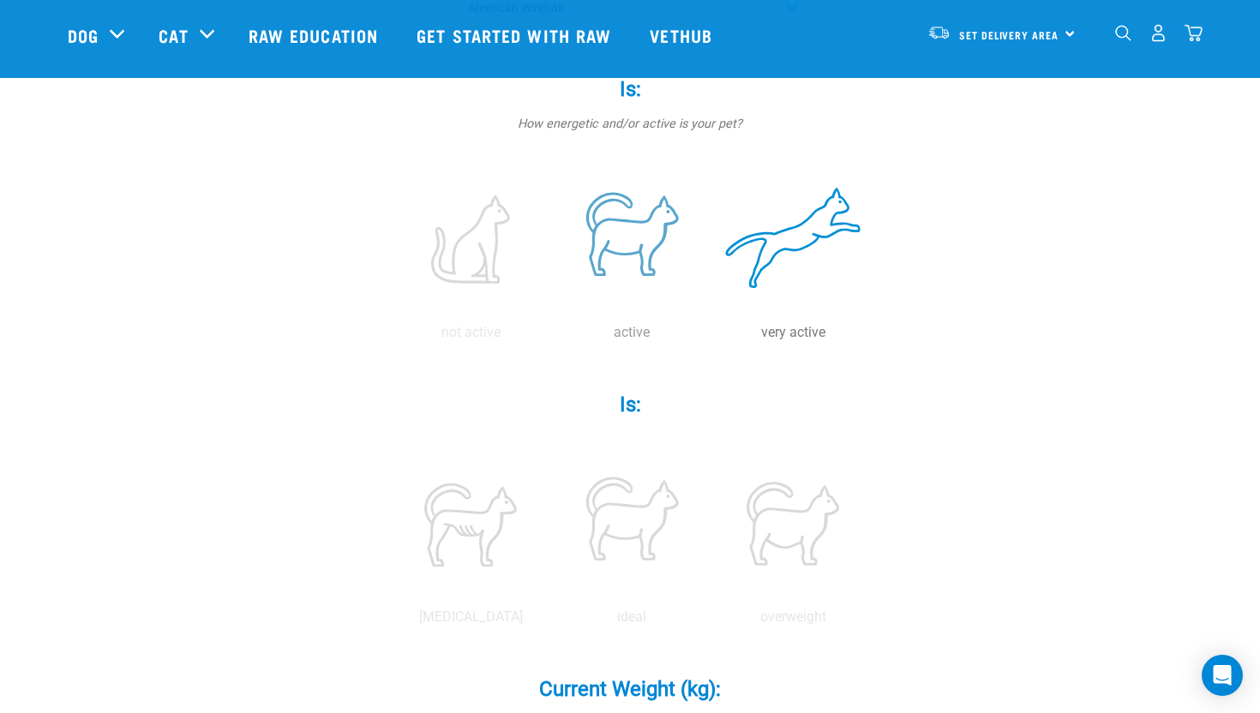
click at [656, 238] on label at bounding box center [632, 239] width 154 height 146
click at [551, 337] on input "radio" at bounding box center [551, 337] width 0 height 0
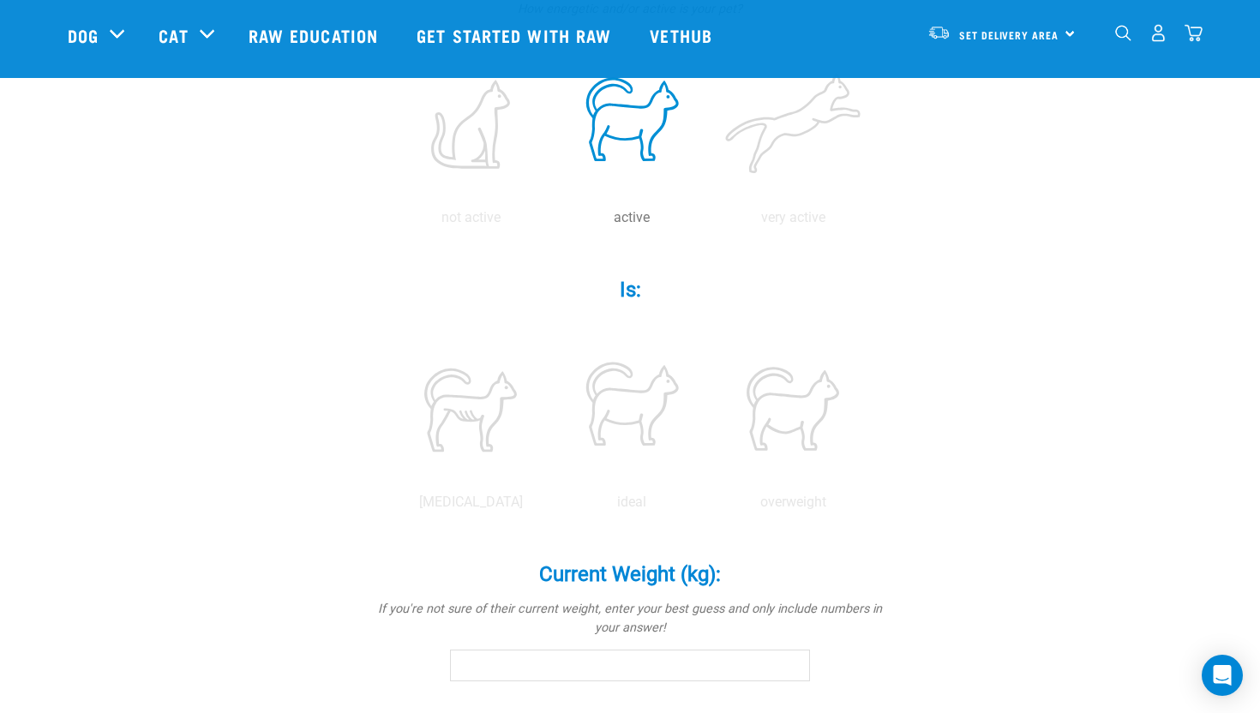
scroll to position [471, 0]
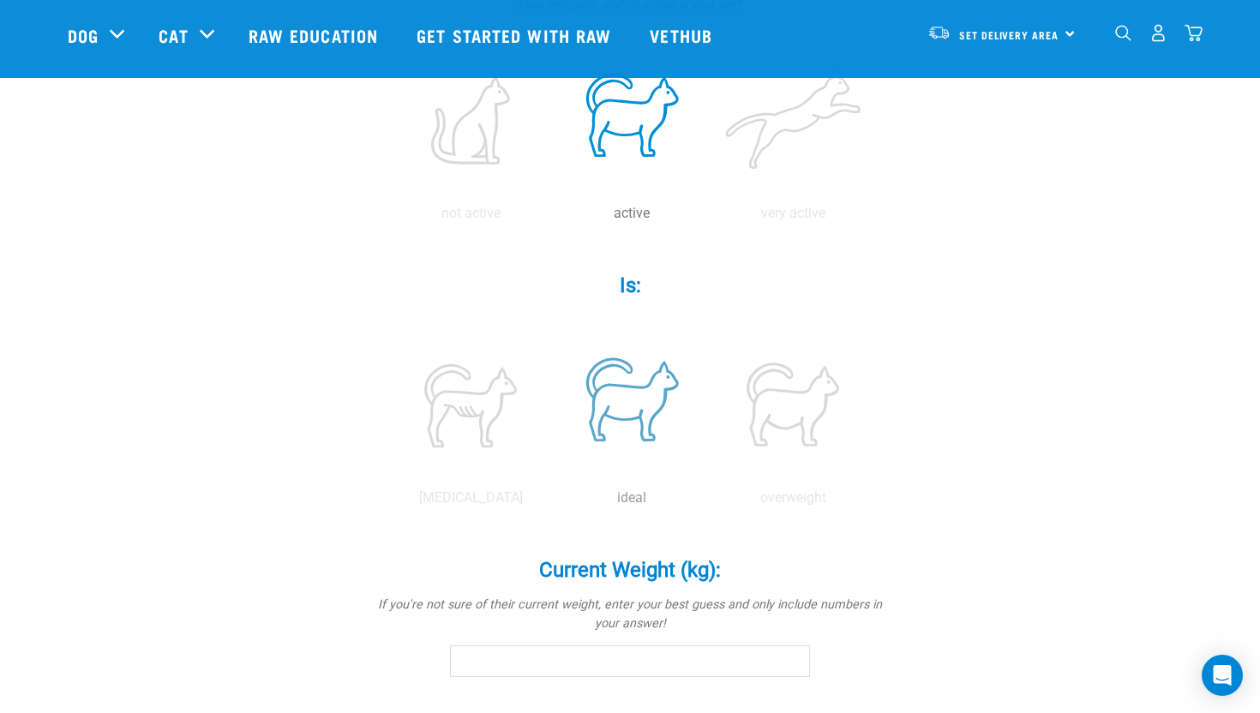
click at [651, 392] on label at bounding box center [632, 405] width 154 height 146
click at [551, 502] on input "radio" at bounding box center [551, 502] width 0 height 0
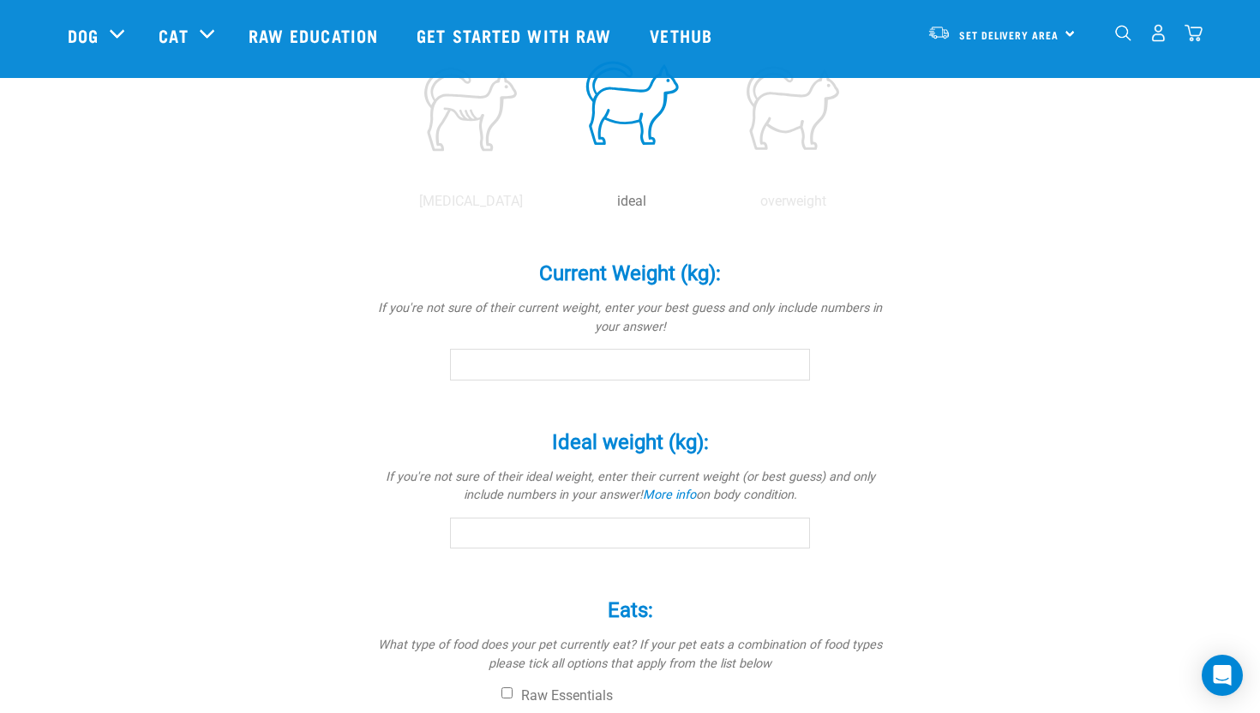
scroll to position [791, 0]
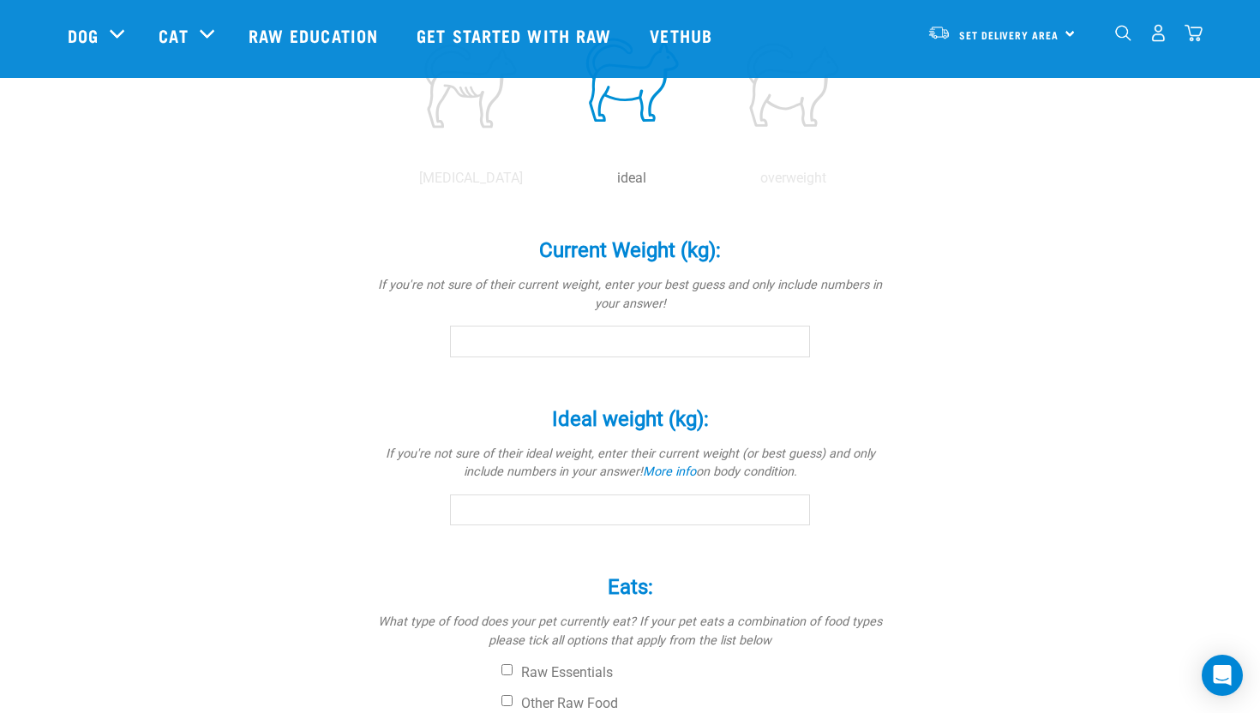
click at [733, 339] on input "Current Weight (kg): *" at bounding box center [630, 341] width 360 height 31
type input "6.5"
click at [768, 507] on input "Ideal weight (kg): *" at bounding box center [630, 510] width 360 height 31
type input "9"
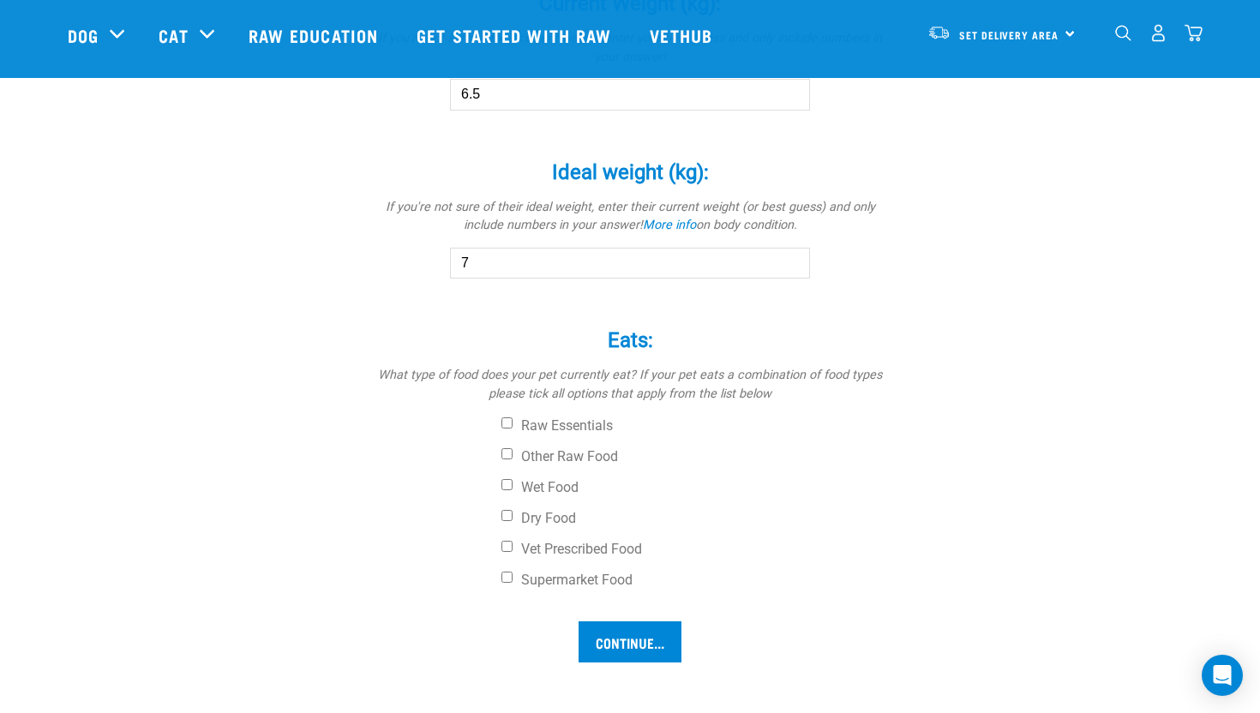
scroll to position [1042, 0]
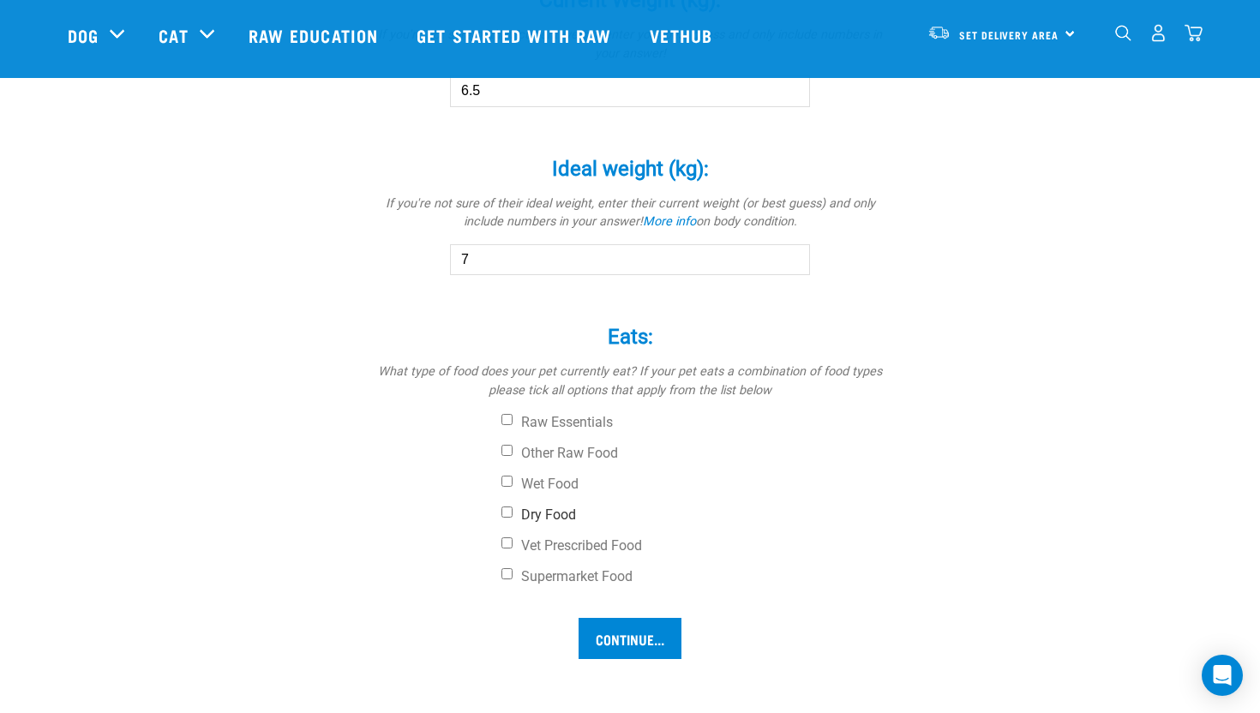
type input "7"
click at [507, 512] on input "Dry Food" at bounding box center [506, 512] width 11 height 11
checkbox input "true"
click at [657, 651] on input "Continue..." at bounding box center [630, 638] width 103 height 41
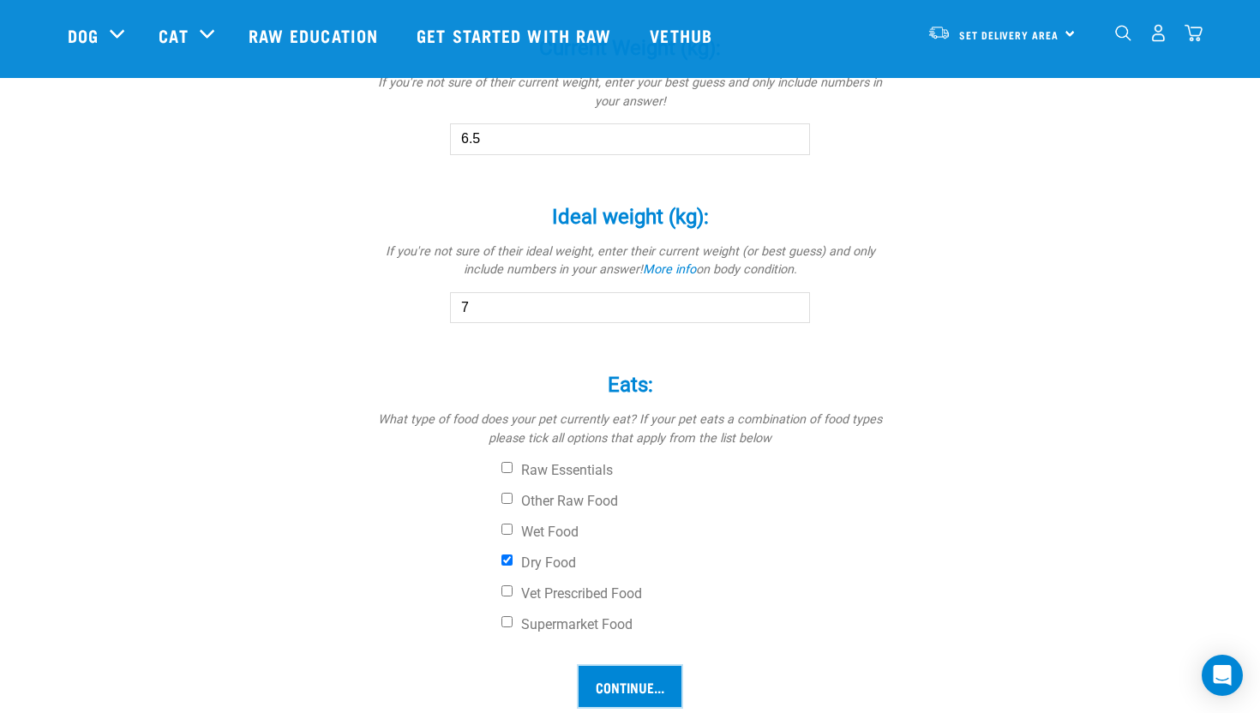
scroll to position [993, 0]
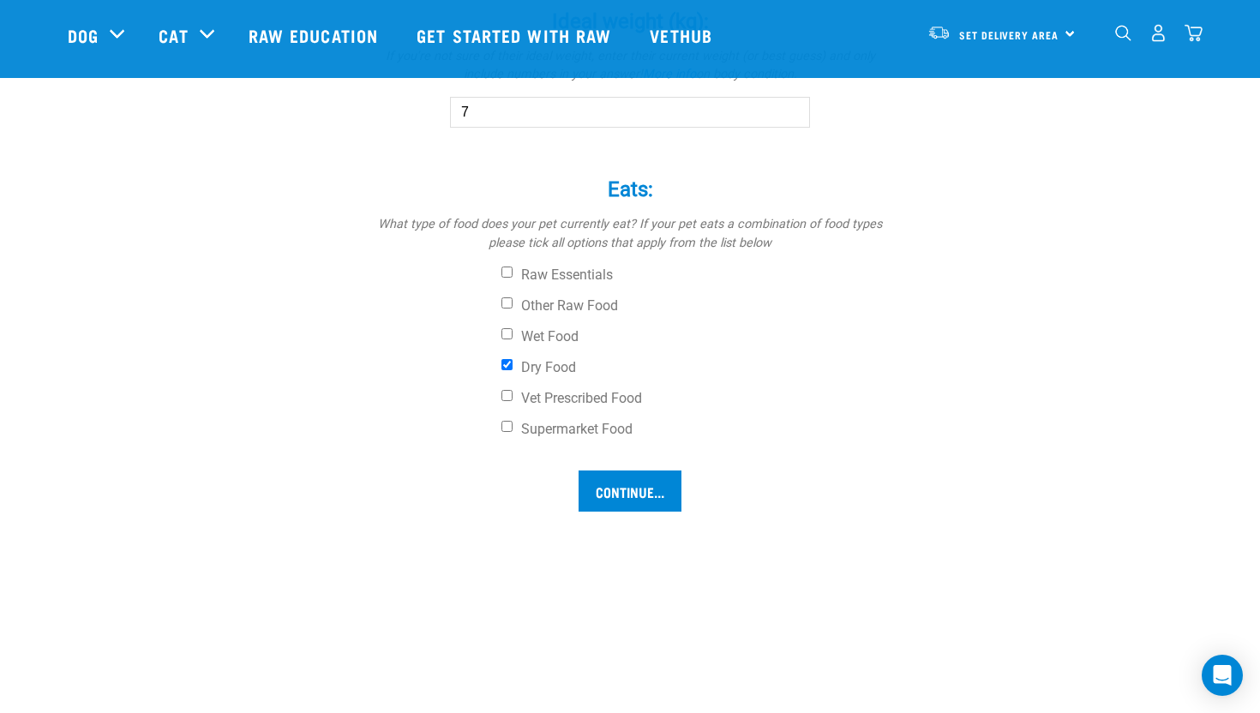
scroll to position [1192, 0]
click at [650, 488] on input "Continue..." at bounding box center [630, 488] width 103 height 41
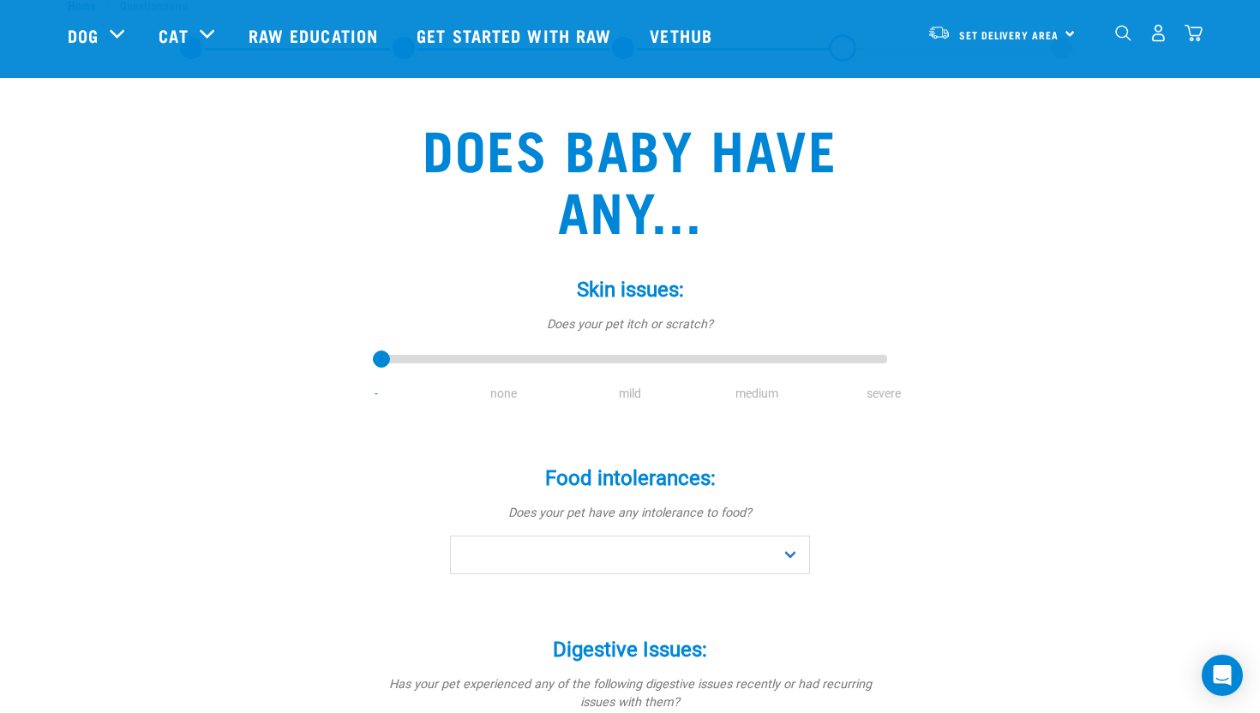
scroll to position [55, 0]
type input "1"
click at [501, 356] on input "range" at bounding box center [630, 361] width 514 height 24
click at [777, 551] on select "No Yes" at bounding box center [630, 556] width 360 height 39
select select "no"
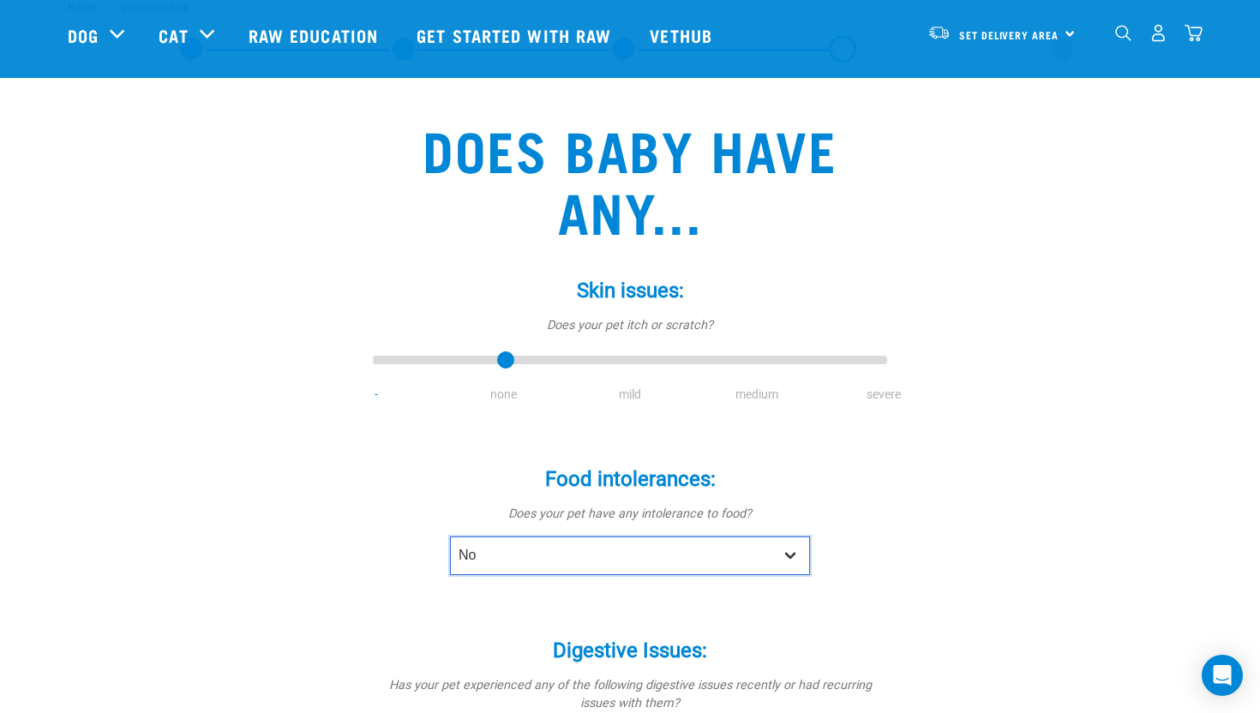
click at [450, 537] on select "No Yes" at bounding box center [630, 556] width 360 height 39
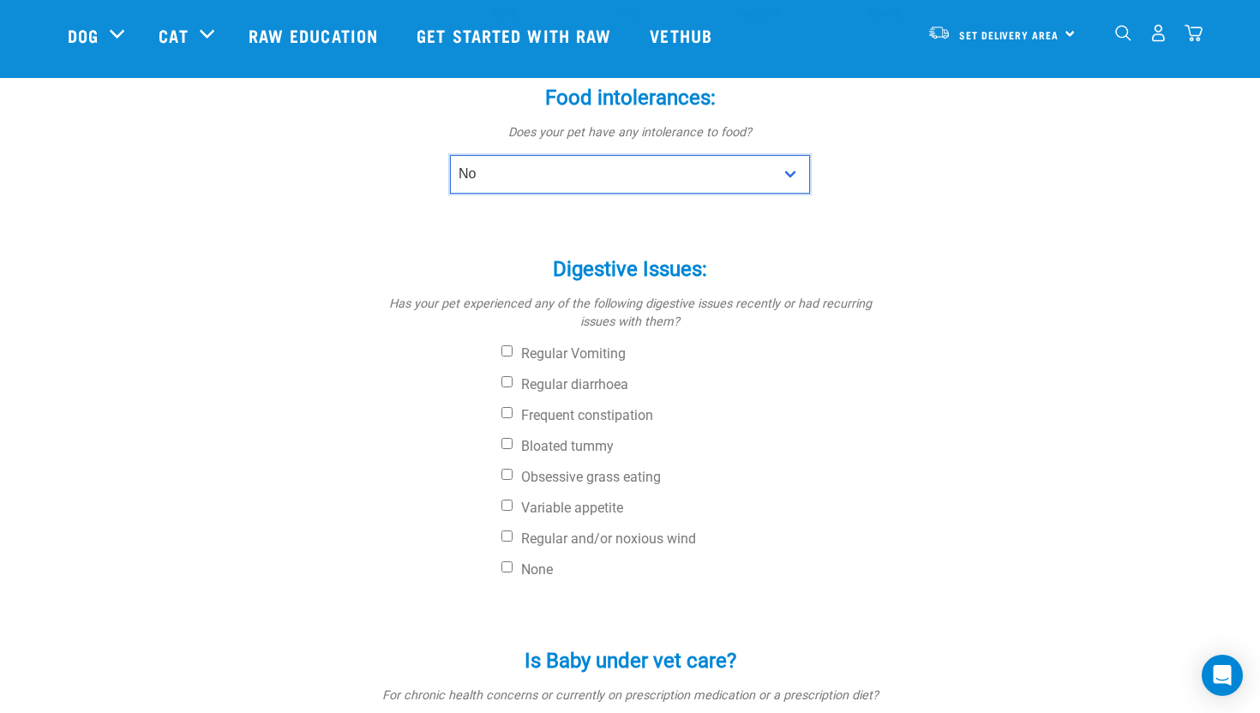
scroll to position [438, 0]
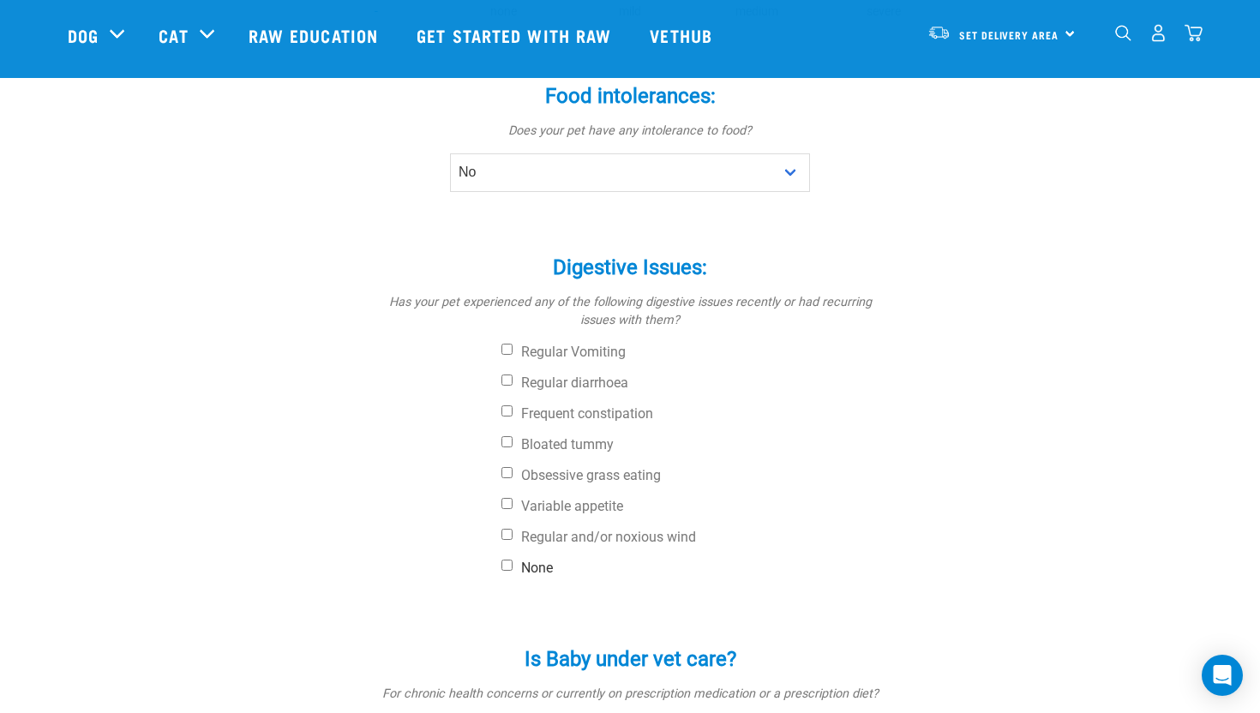
click at [519, 568] on label "None" at bounding box center [694, 568] width 386 height 17
click at [513, 568] on input "None" at bounding box center [506, 565] width 11 height 11
checkbox input "true"
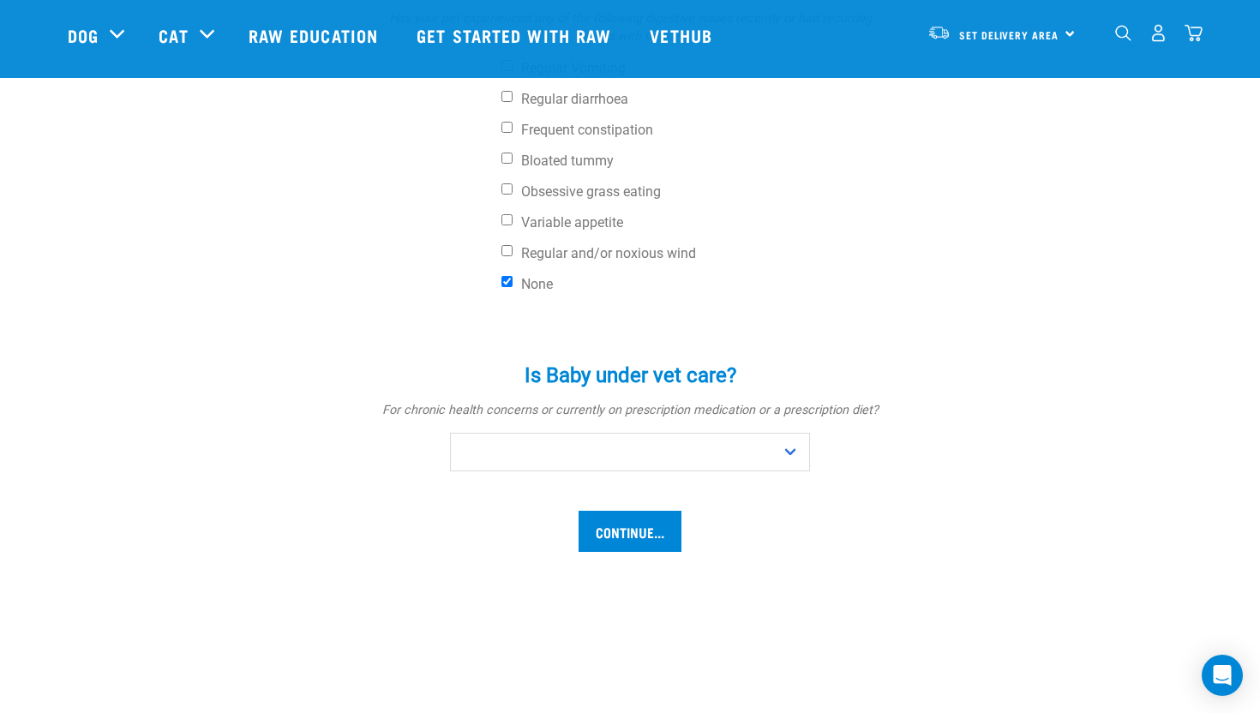
scroll to position [720, 0]
click at [767, 430] on div "Is Baby under vet care? * For chronic health concerns or currently on prescript…" at bounding box center [630, 407] width 514 height 132
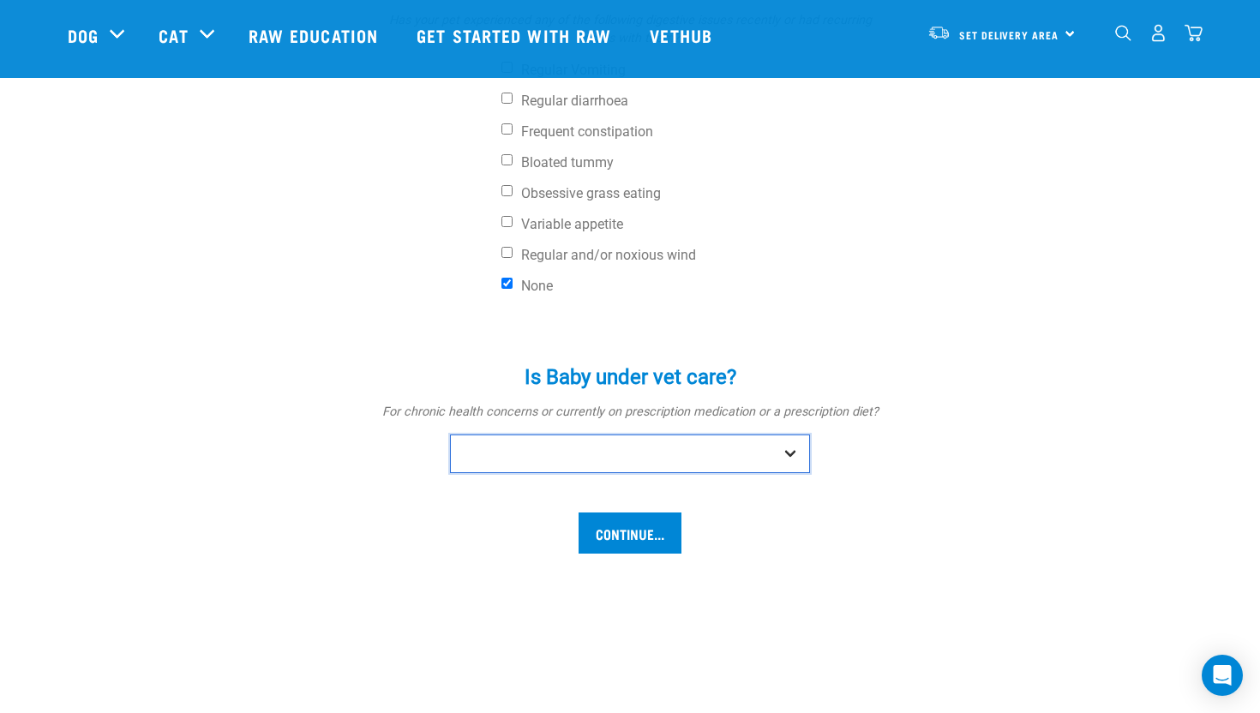
click at [772, 447] on select "No Yes" at bounding box center [630, 454] width 360 height 39
select select "no"
click at [450, 435] on select "No Yes" at bounding box center [630, 454] width 360 height 39
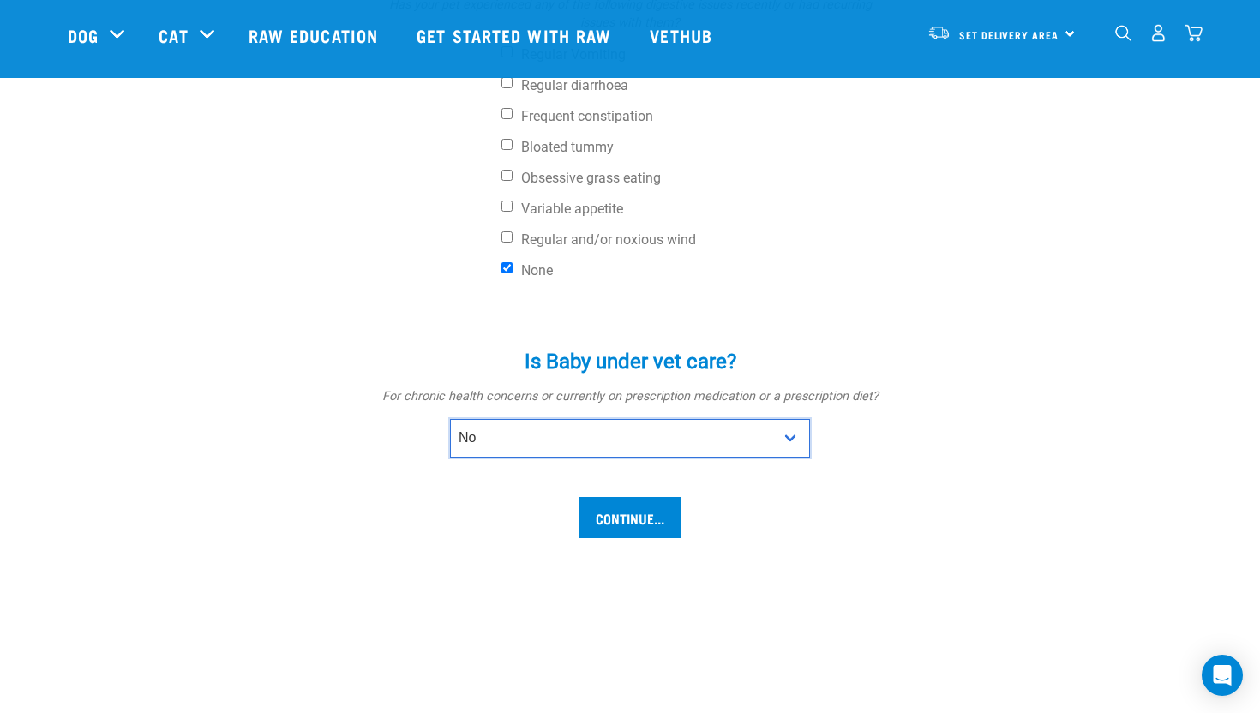
scroll to position [741, 0]
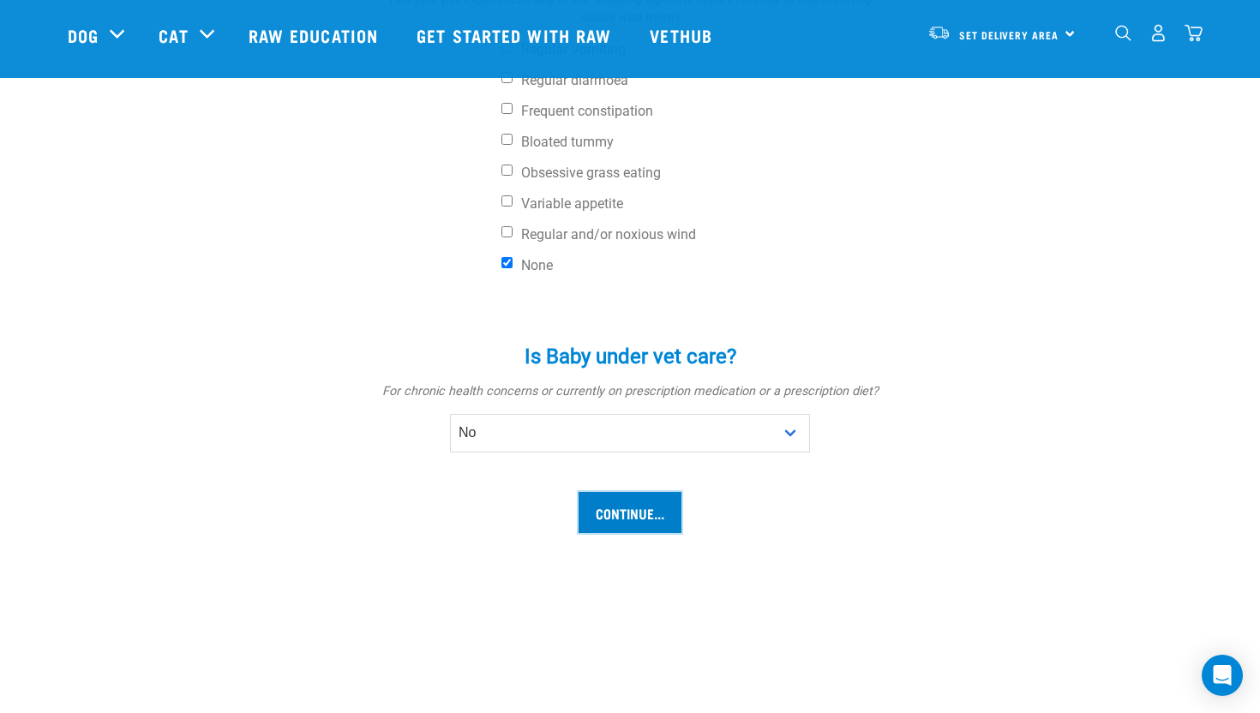
click at [656, 512] on input "Continue..." at bounding box center [630, 512] width 103 height 41
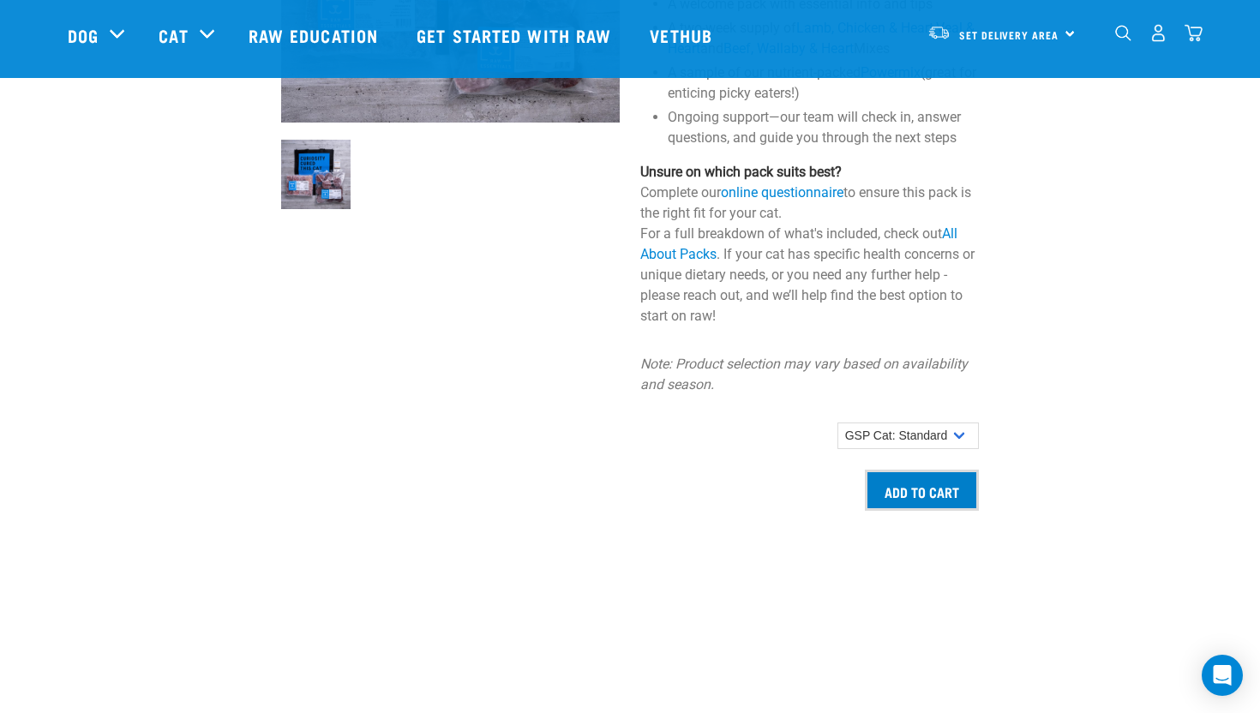
scroll to position [1258, 0]
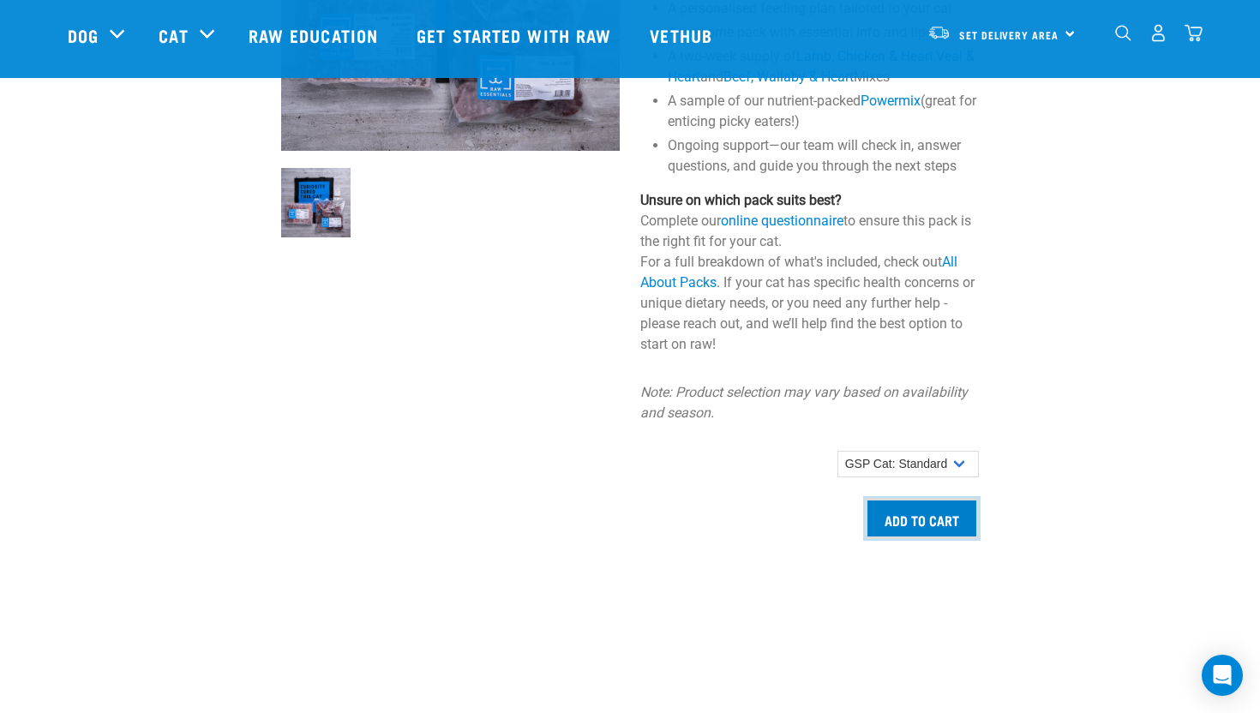
click at [920, 539] on input "Add to cart" at bounding box center [922, 518] width 114 height 41
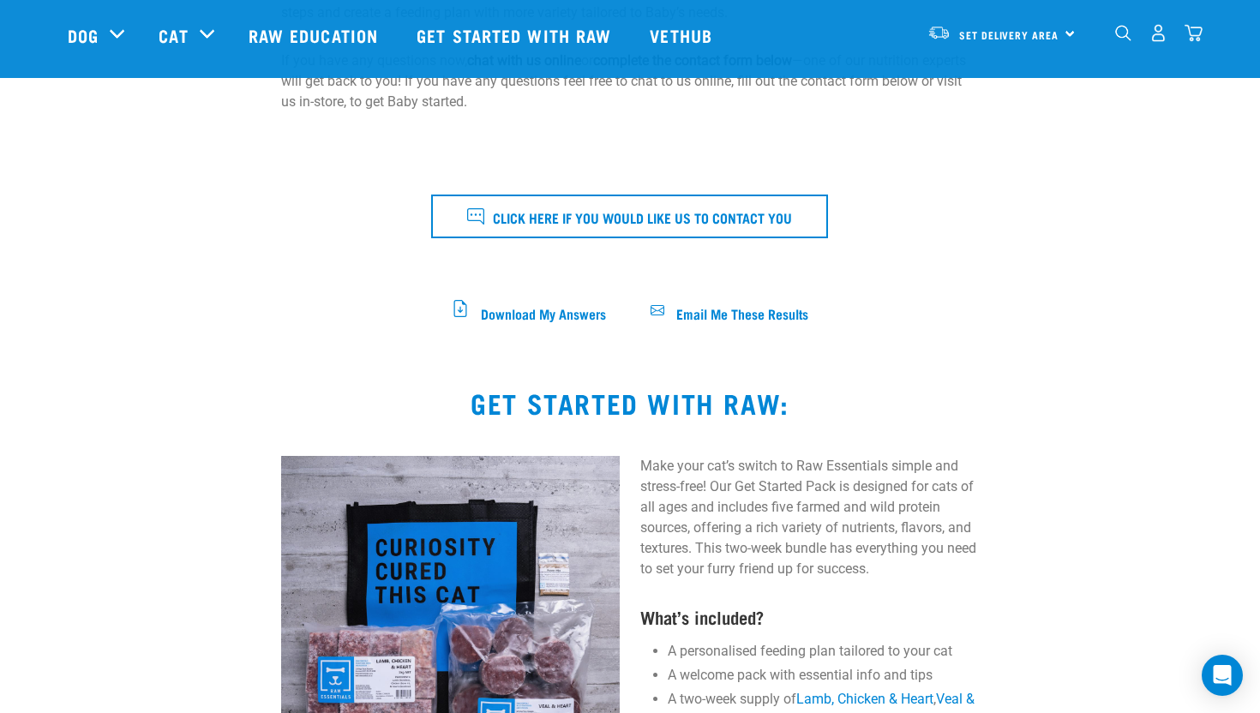
scroll to position [541, 0]
